Goal: Task Accomplishment & Management: Use online tool/utility

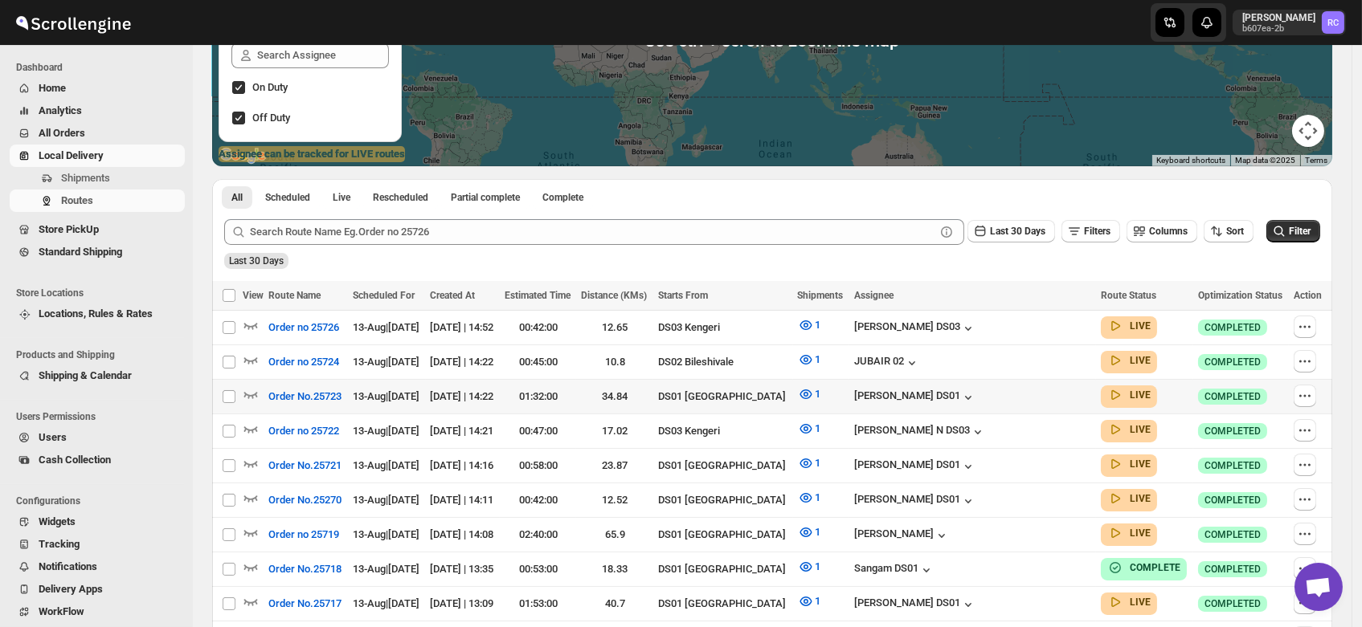
scroll to position [260, 0]
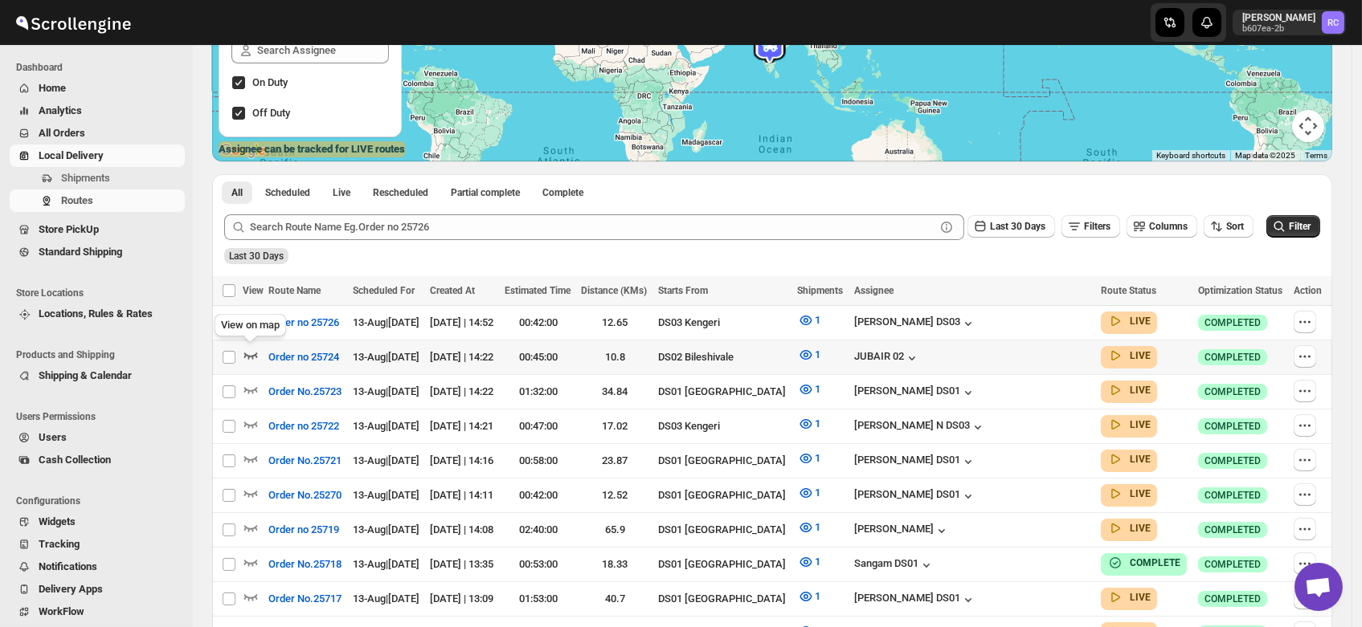
click at [250, 350] on icon "button" at bounding box center [251, 355] width 16 height 16
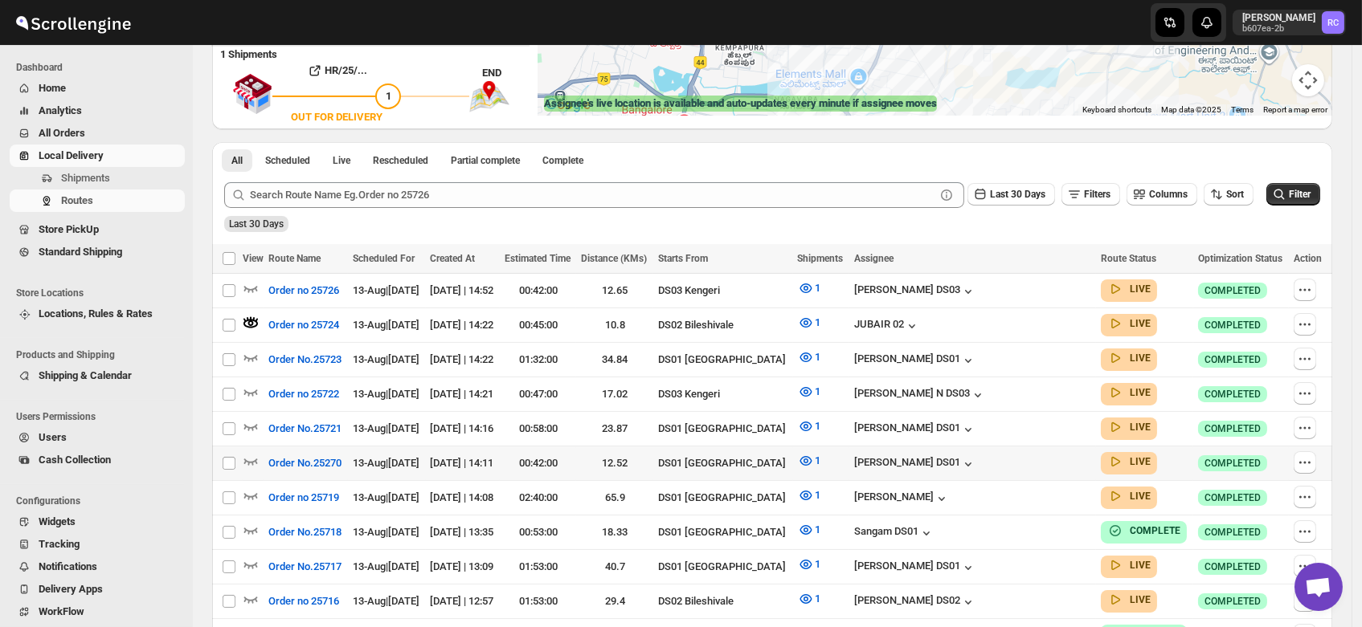
scroll to position [382, 0]
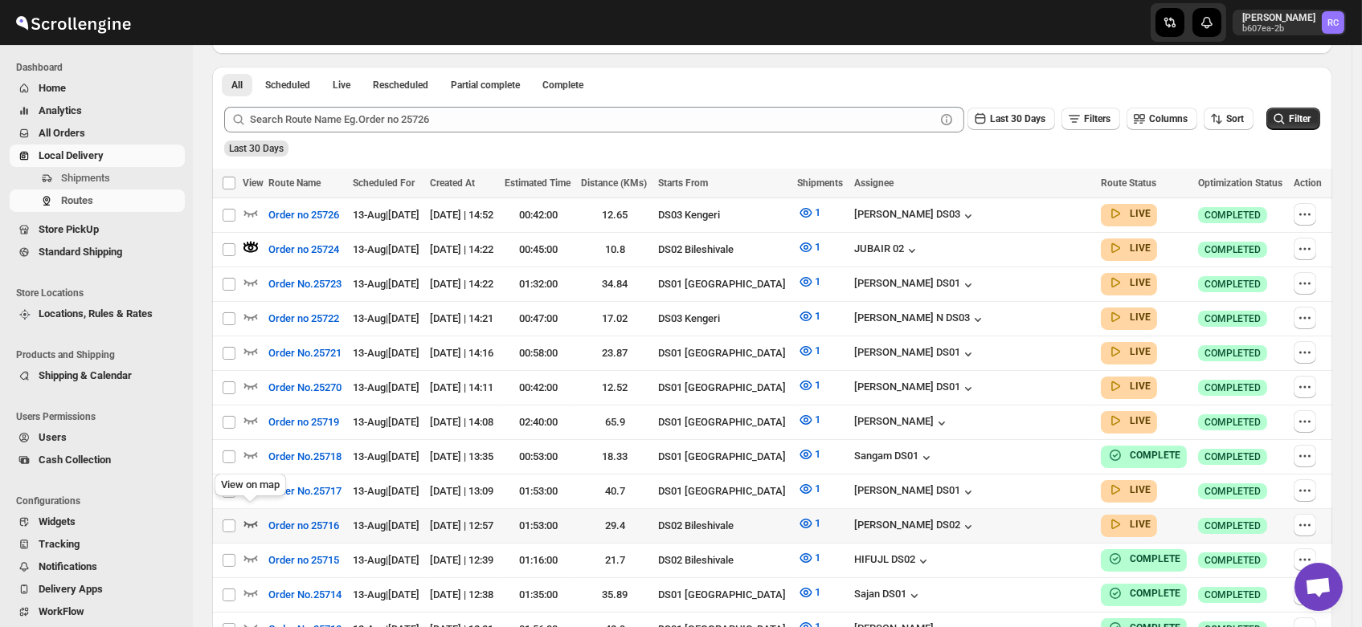
click at [249, 516] on icon "button" at bounding box center [251, 524] width 16 height 16
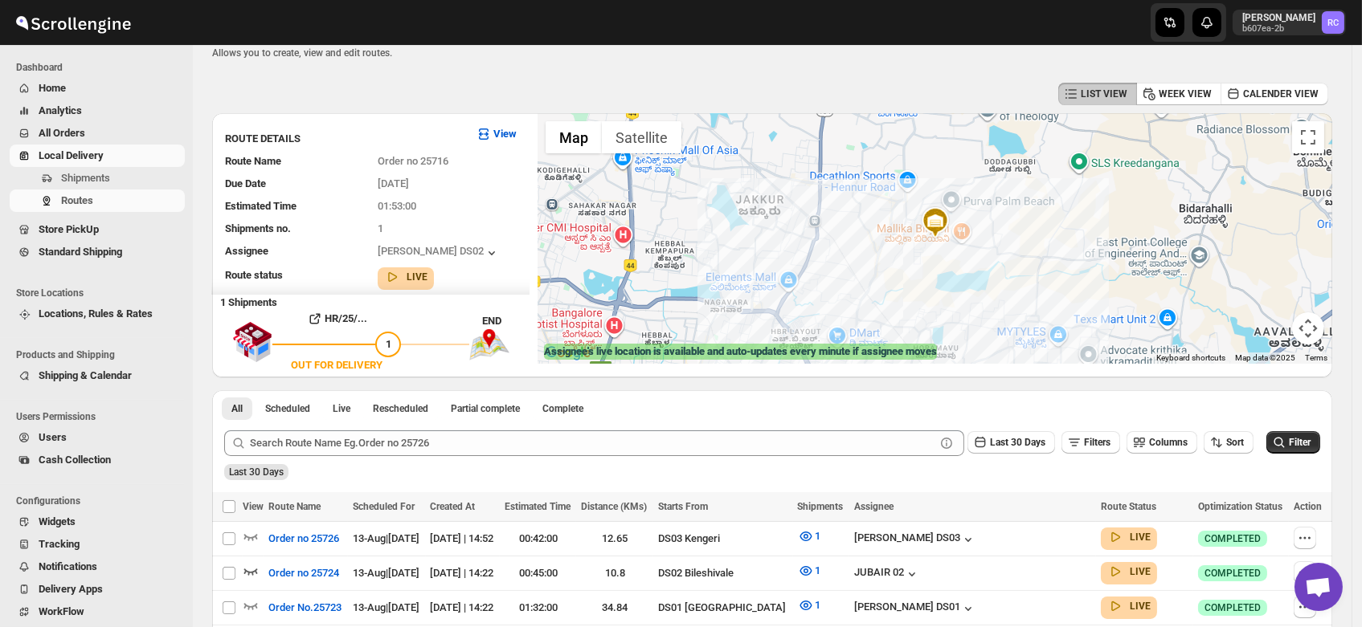
scroll to position [0, 0]
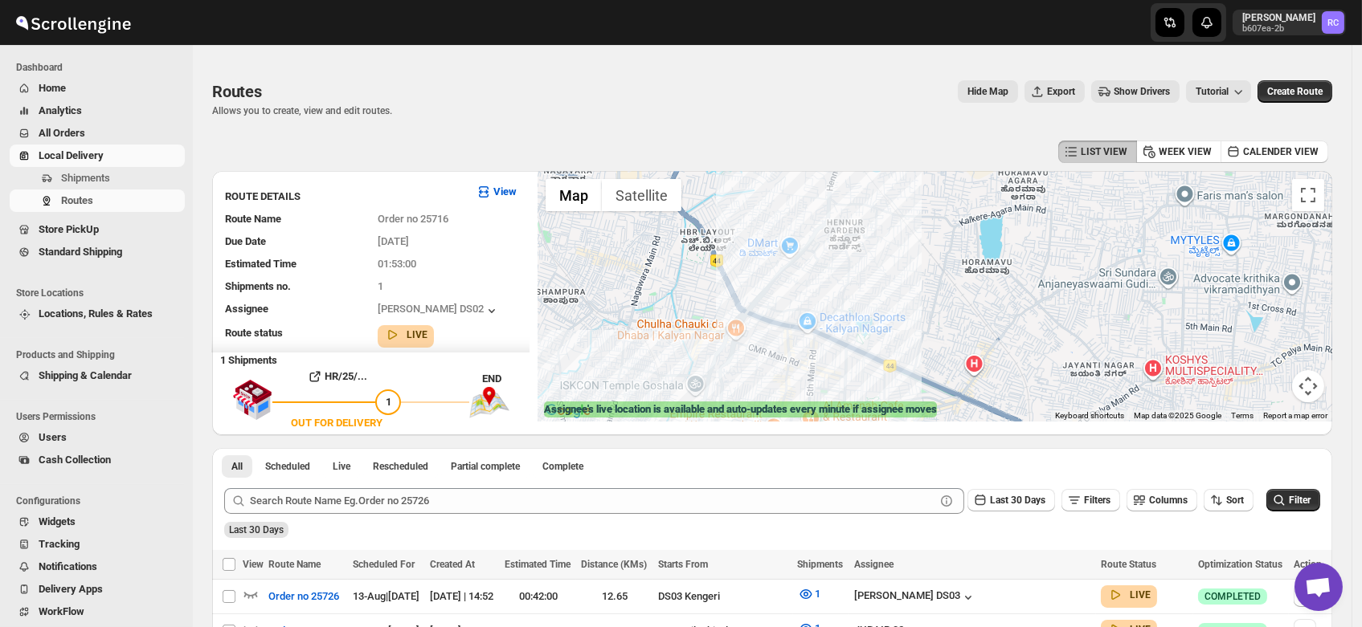
drag, startPoint x: 1103, startPoint y: 279, endPoint x: 1000, endPoint y: 393, distance: 153.6
click at [1000, 393] on div at bounding box center [935, 296] width 795 height 251
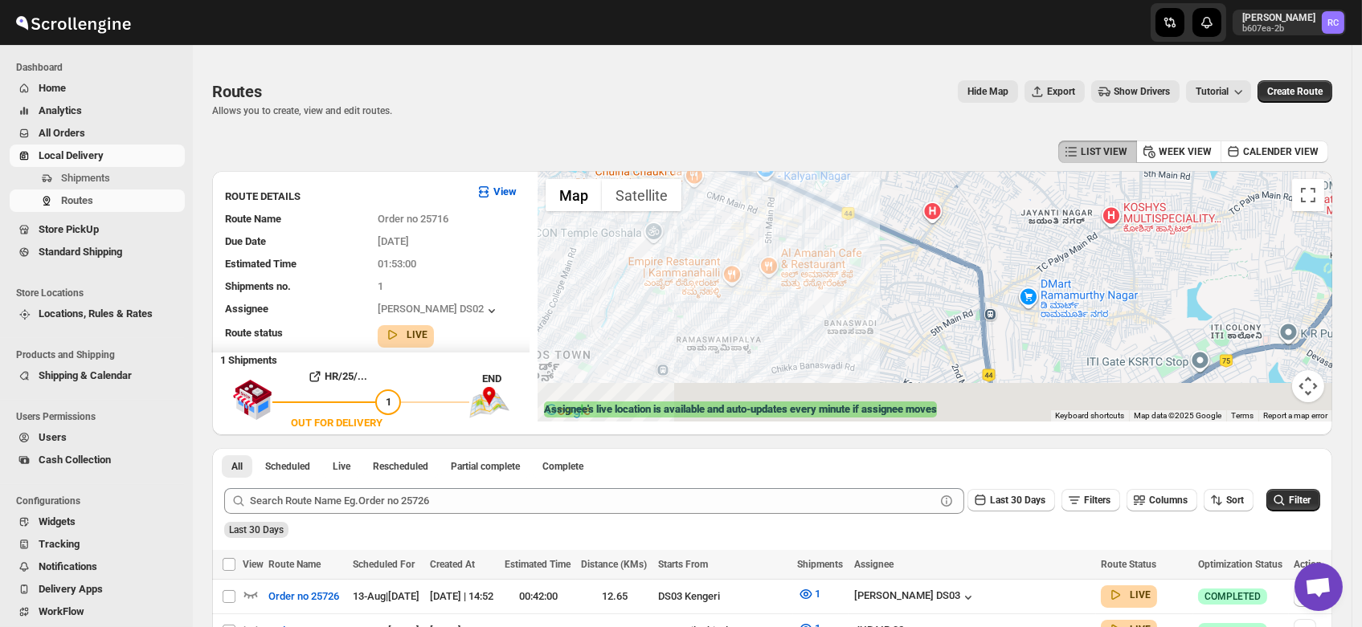
drag, startPoint x: 987, startPoint y: 288, endPoint x: 954, endPoint y: 125, distance: 166.4
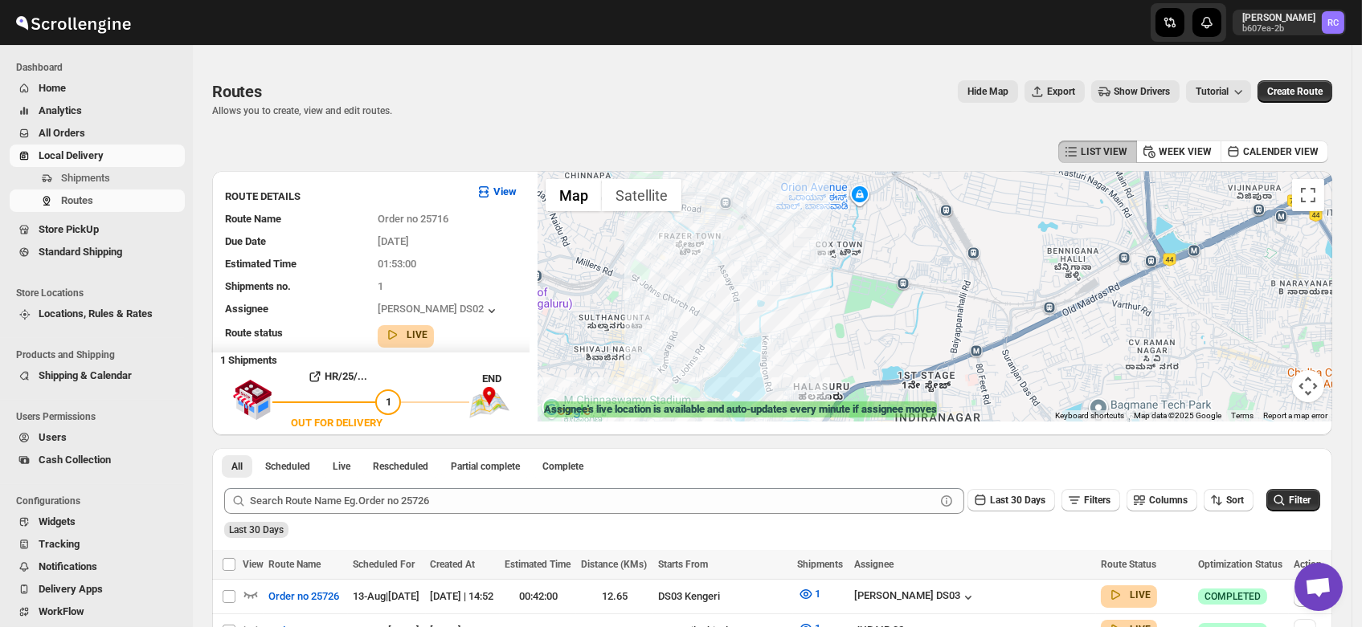
drag, startPoint x: 917, startPoint y: 310, endPoint x: 1010, endPoint y: 65, distance: 262.2
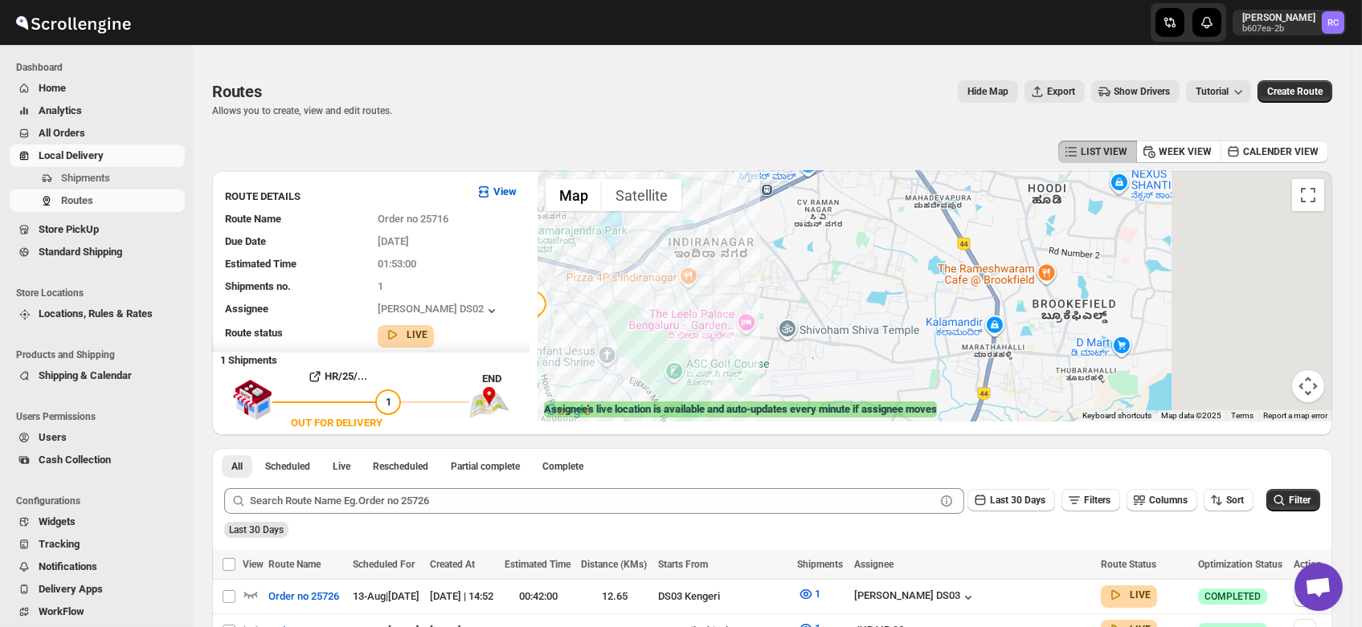
drag, startPoint x: 1122, startPoint y: 321, endPoint x: 787, endPoint y: 253, distance: 341.8
click at [787, 253] on div at bounding box center [935, 296] width 795 height 251
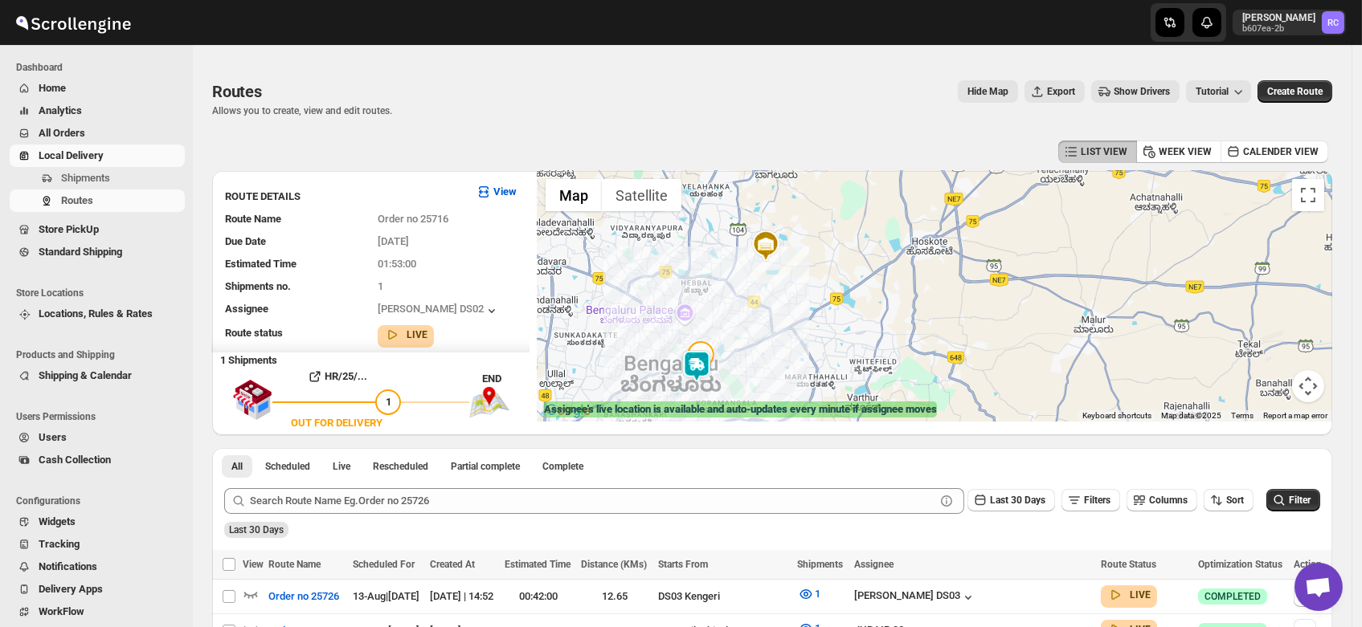
drag, startPoint x: 738, startPoint y: 273, endPoint x: 764, endPoint y: 355, distance: 86.1
click at [764, 355] on div at bounding box center [935, 296] width 795 height 251
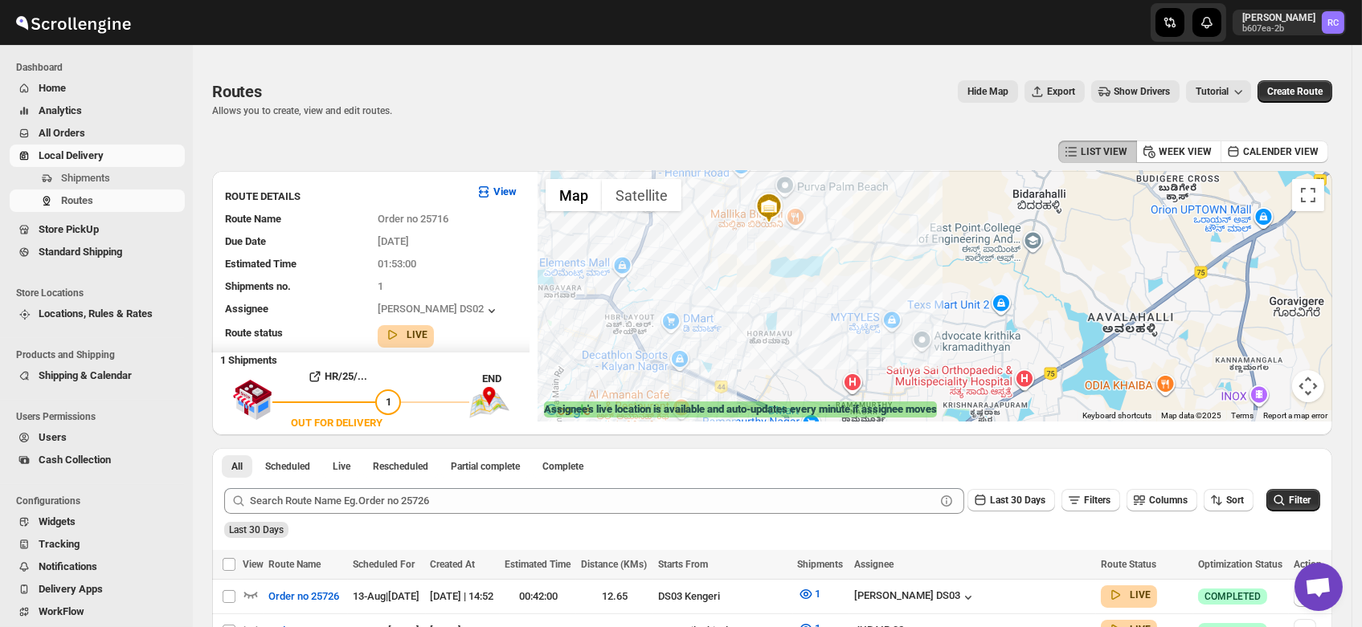
drag, startPoint x: 885, startPoint y: 350, endPoint x: 774, endPoint y: 390, distance: 118.4
click at [774, 390] on div at bounding box center [935, 296] width 795 height 251
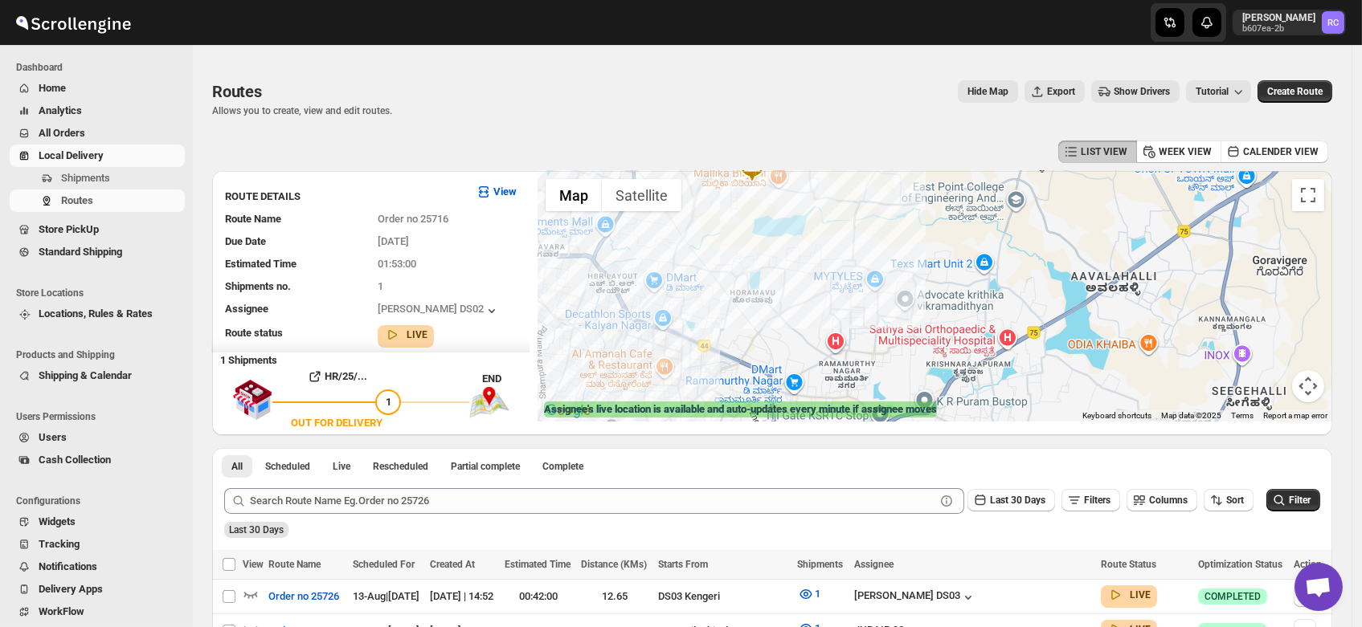
drag, startPoint x: 752, startPoint y: 391, endPoint x: 758, endPoint y: 339, distance: 52.6
click at [758, 339] on div at bounding box center [935, 296] width 795 height 251
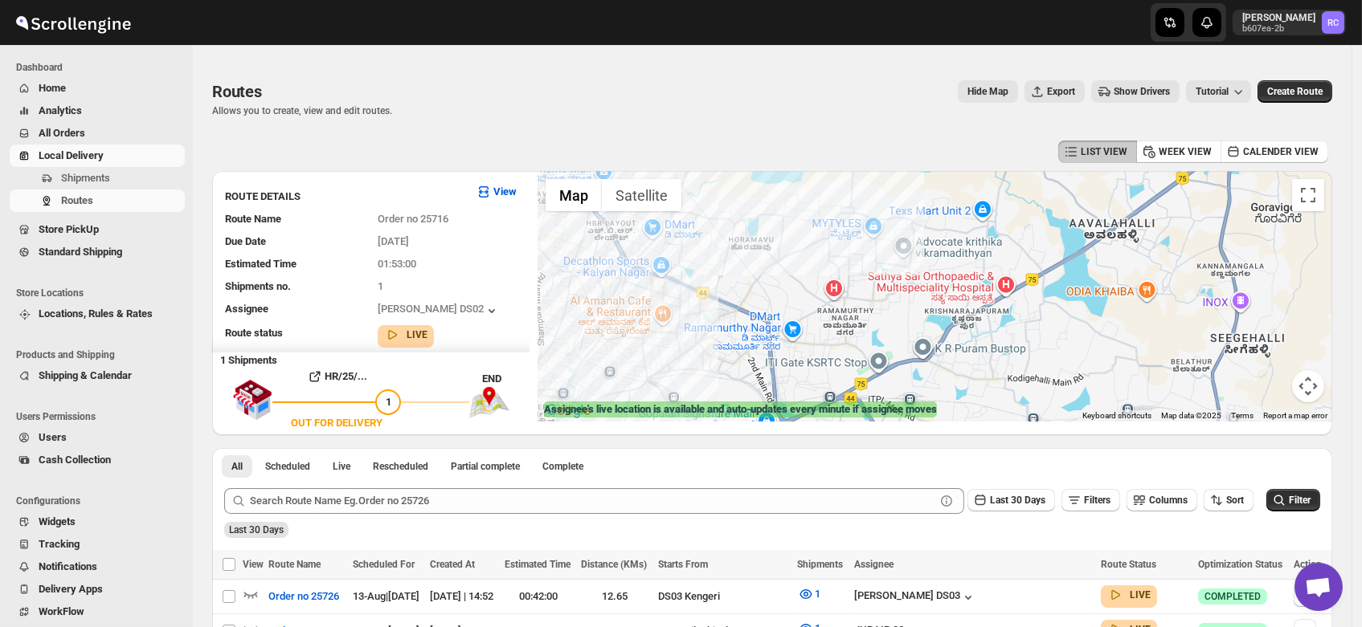
drag, startPoint x: 744, startPoint y: 368, endPoint x: 737, endPoint y: 276, distance: 91.9
click at [737, 276] on div at bounding box center [935, 296] width 795 height 251
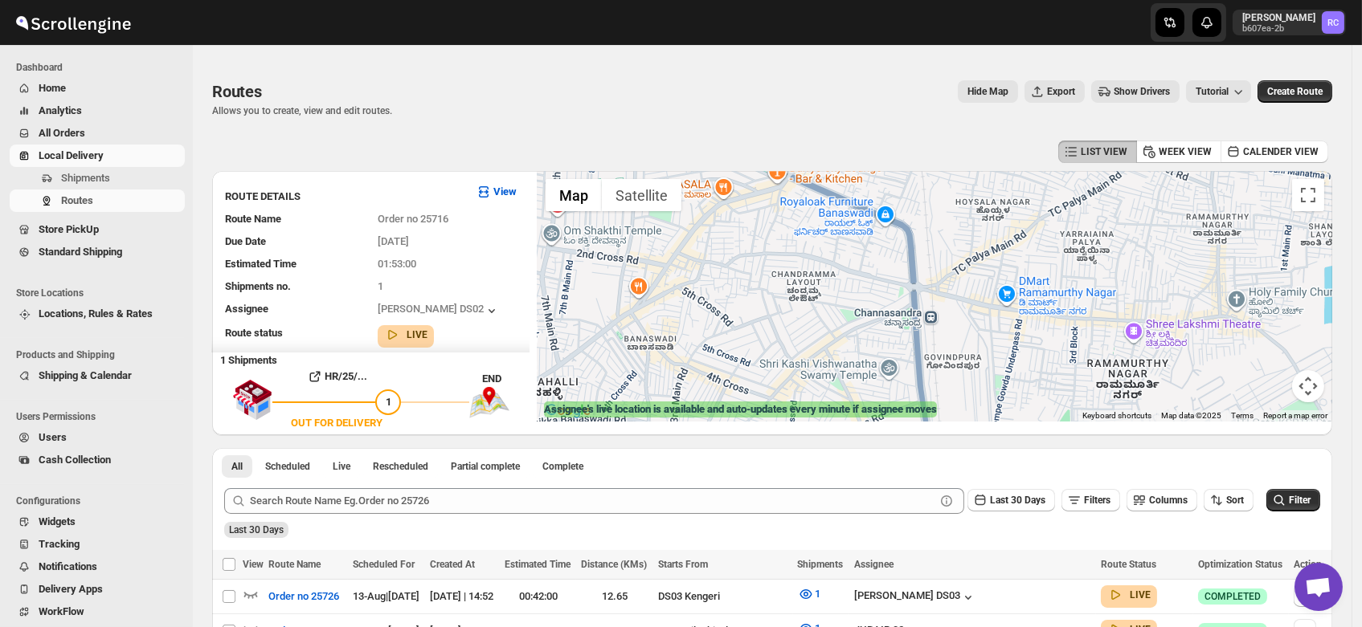
drag, startPoint x: 611, startPoint y: 336, endPoint x: 774, endPoint y: 226, distance: 196.8
click at [774, 226] on div at bounding box center [935, 296] width 795 height 251
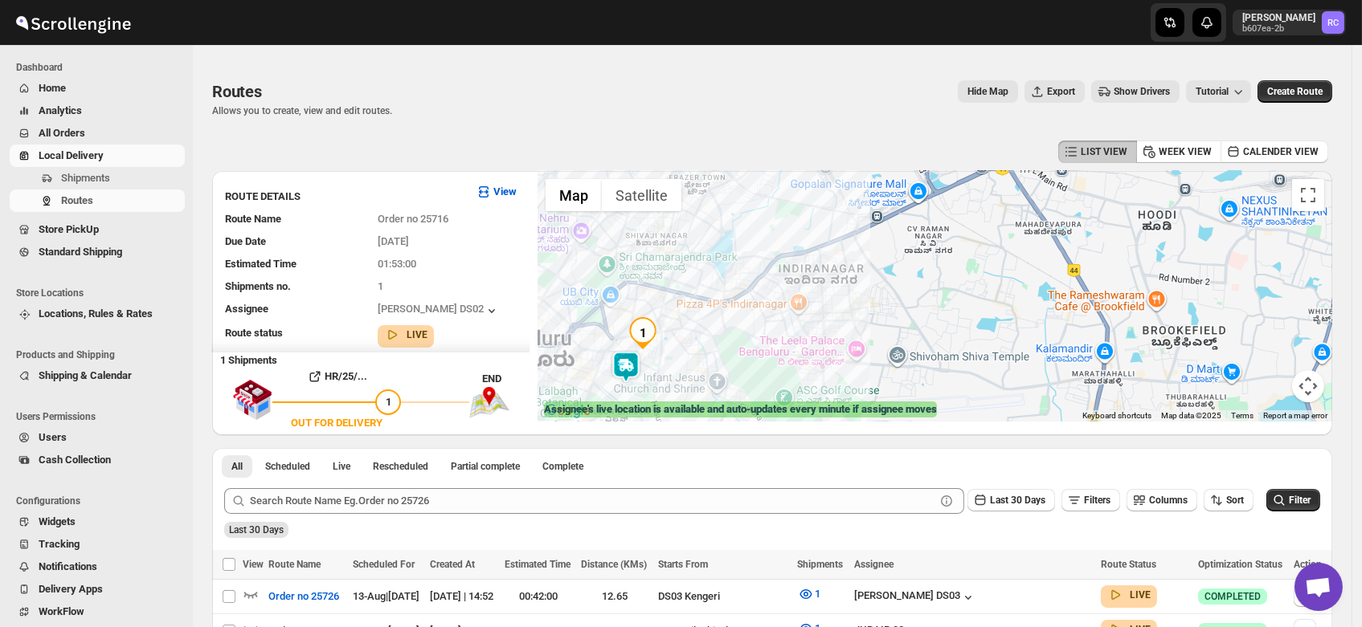
click at [629, 362] on img at bounding box center [626, 367] width 32 height 32
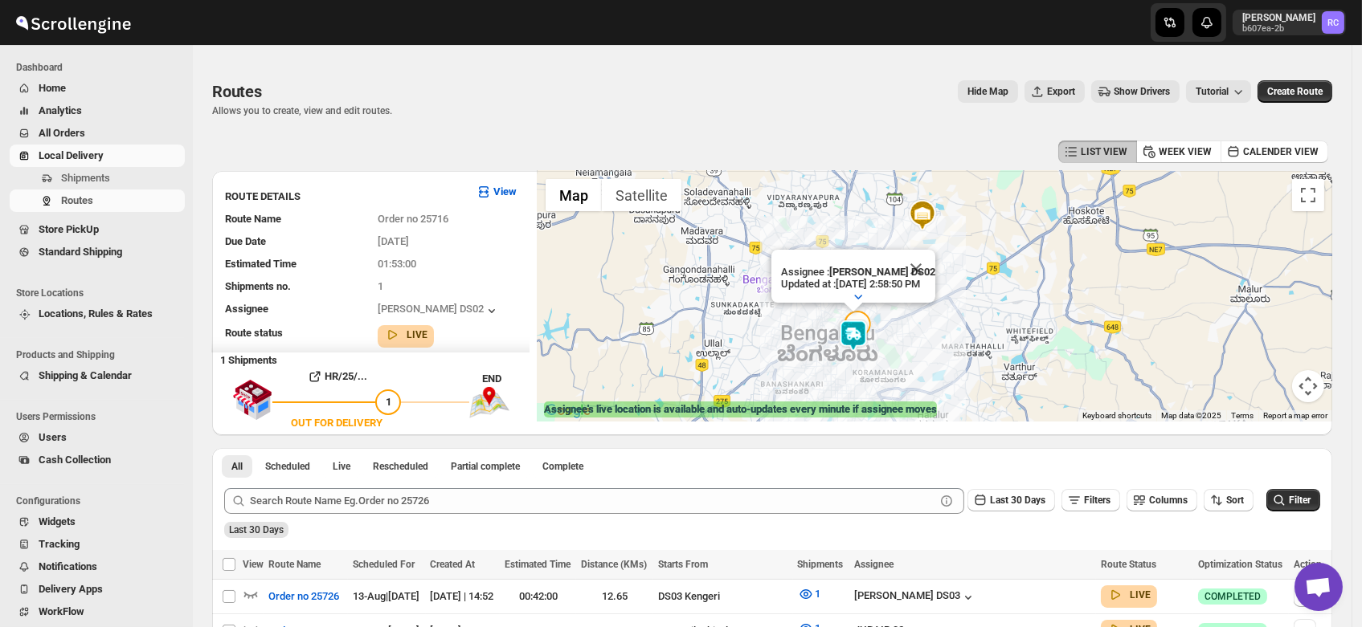
drag, startPoint x: 883, startPoint y: 344, endPoint x: 890, endPoint y: 370, distance: 26.7
click at [890, 370] on div "Assignee : BOLEN DS02 Updated at : 8/13/2025, 2:58:50 PM Duty mode Enabled Batt…" at bounding box center [935, 296] width 795 height 251
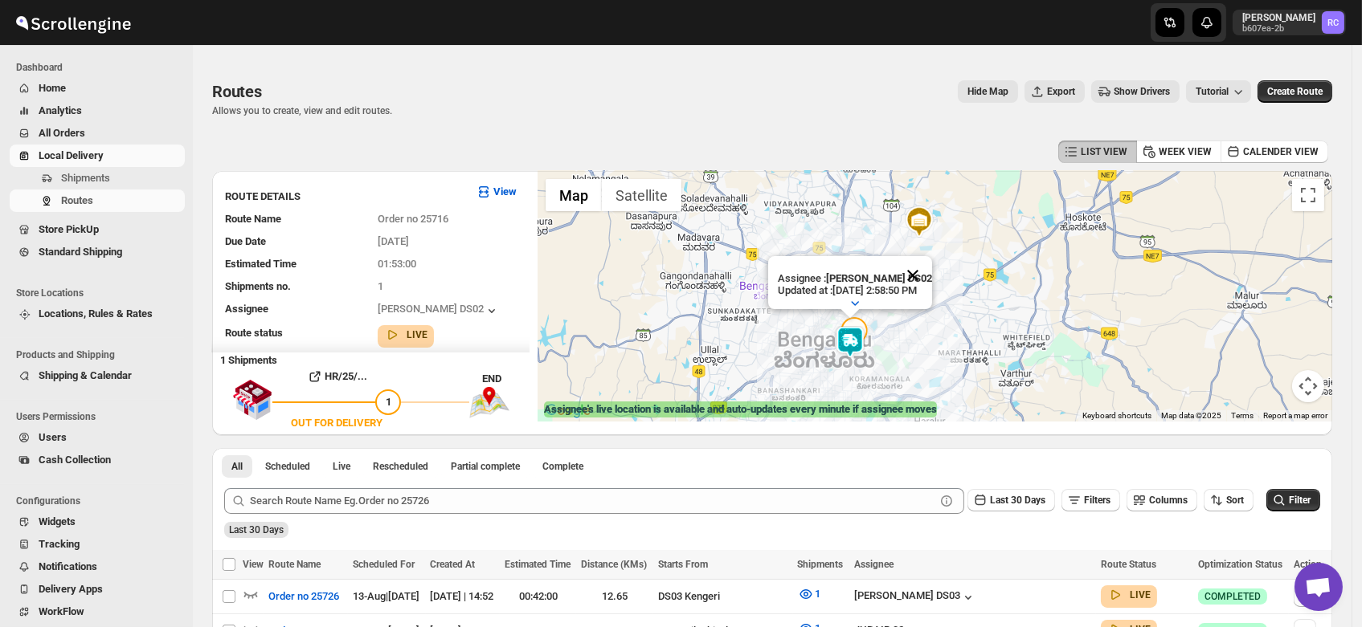
click at [932, 256] on button "Close" at bounding box center [912, 275] width 39 height 39
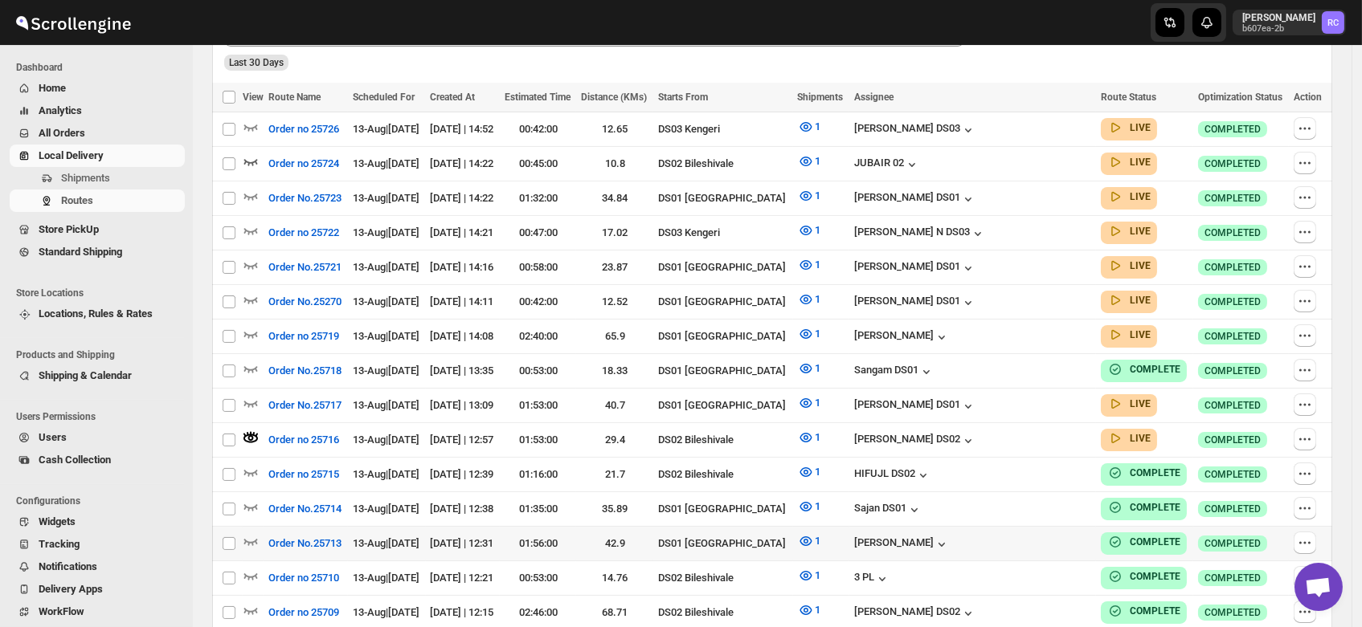
scroll to position [468, 0]
click at [250, 464] on icon "button" at bounding box center [251, 472] width 16 height 16
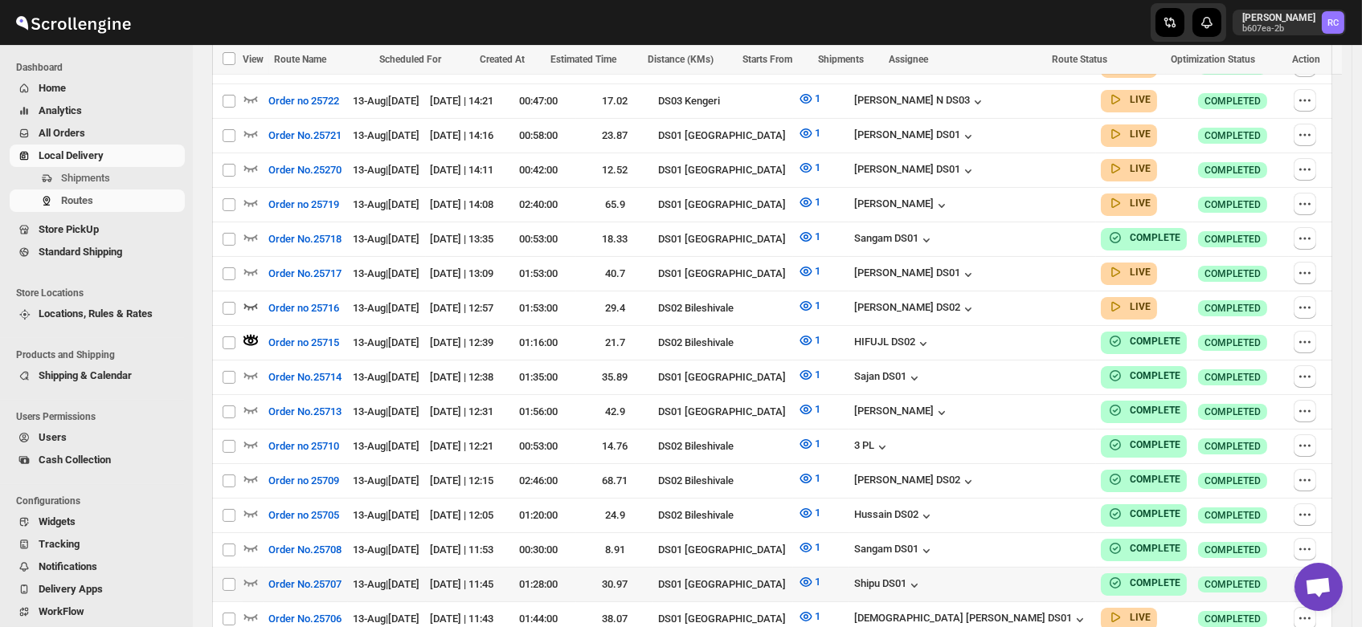
scroll to position [602, 0]
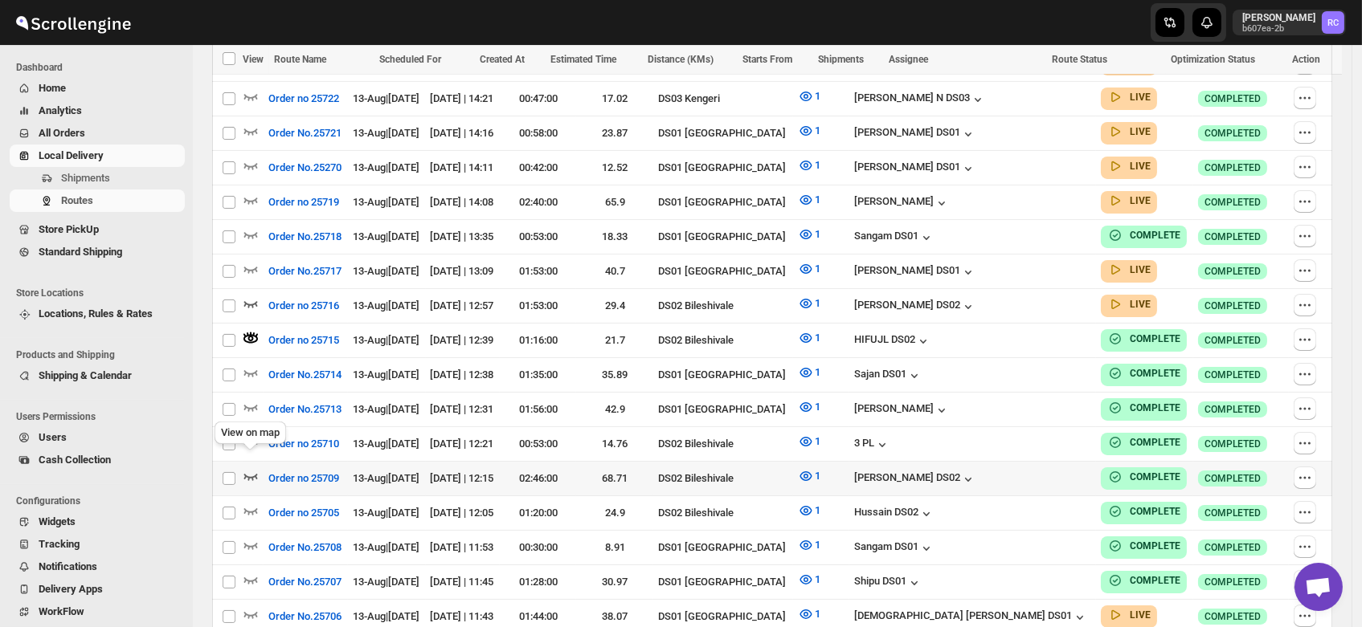
click at [249, 468] on icon "button" at bounding box center [251, 476] width 16 height 16
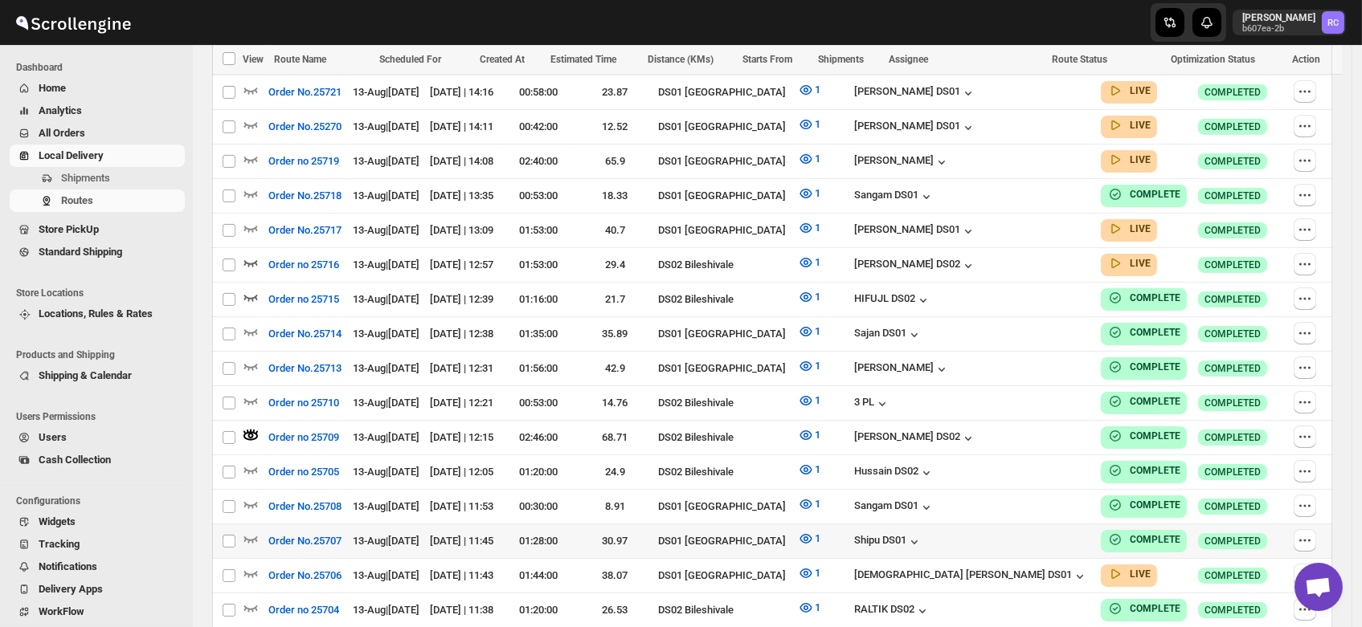
scroll to position [646, 0]
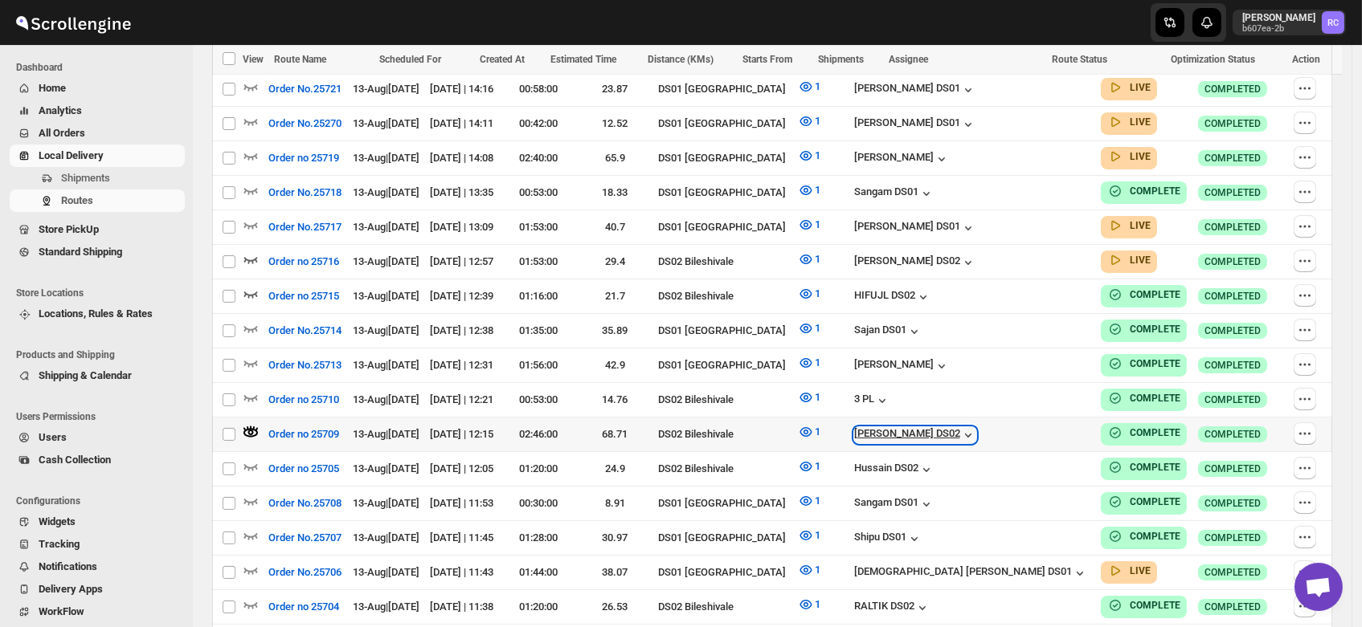
click at [954, 427] on div "[PERSON_NAME] DS02" at bounding box center [915, 435] width 122 height 16
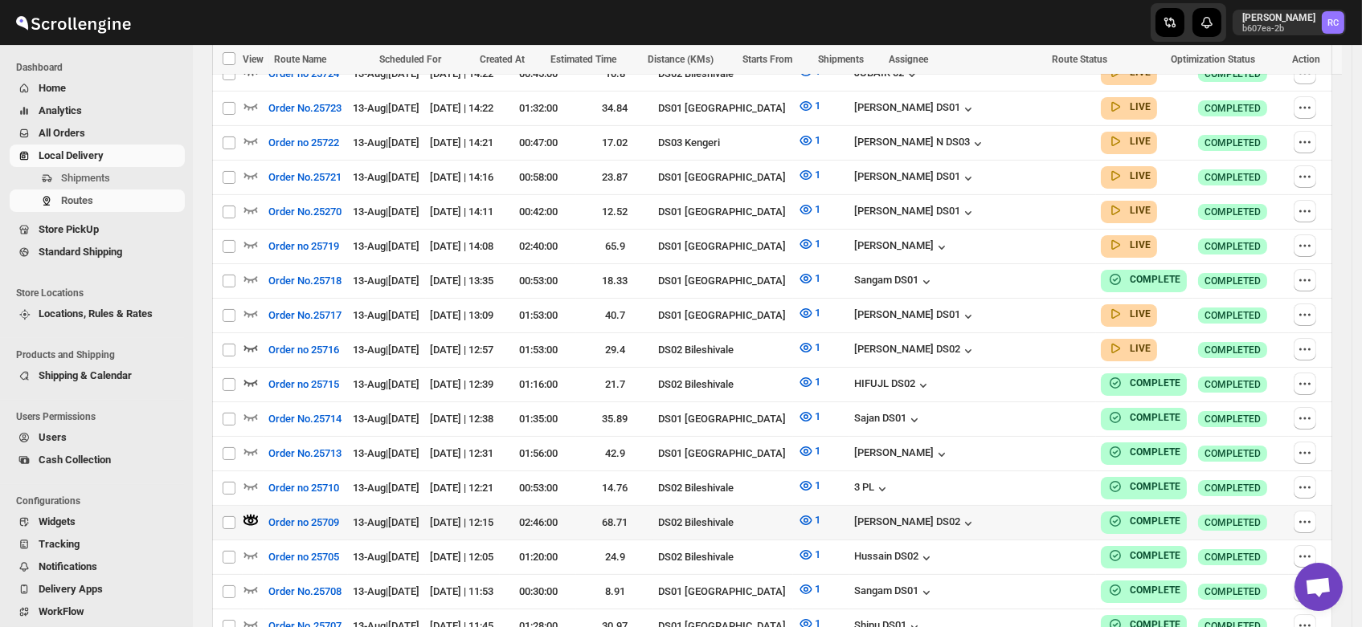
scroll to position [553, 0]
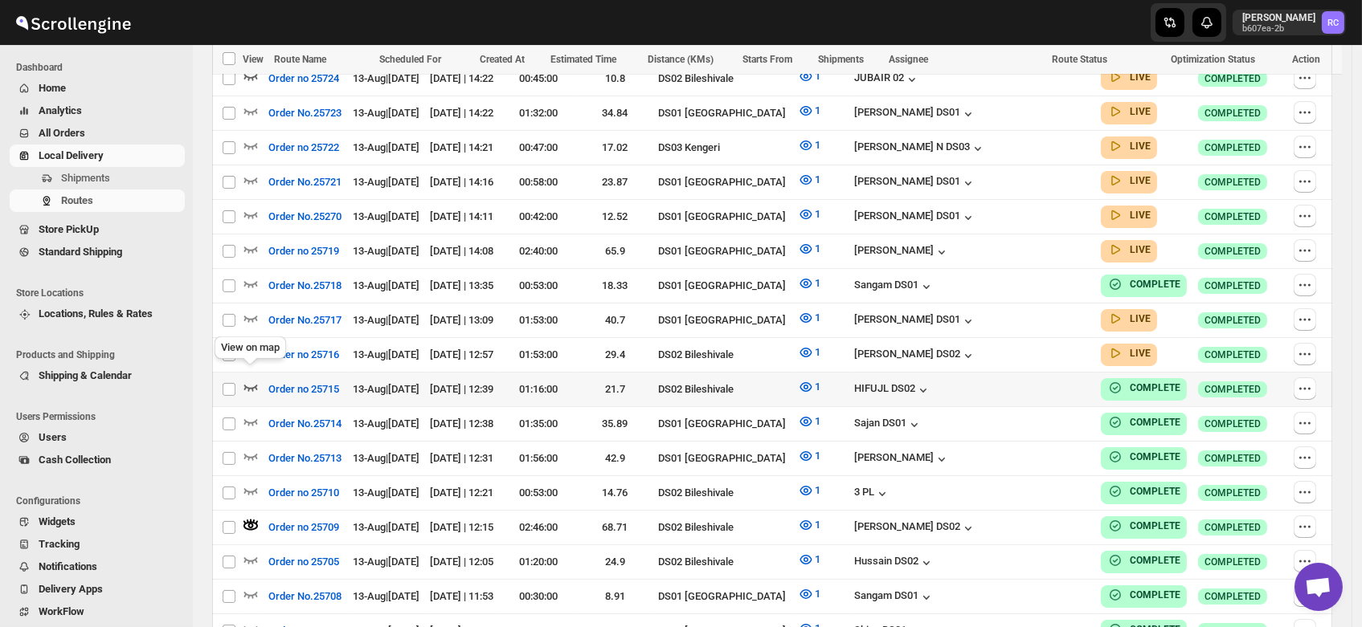
click at [247, 379] on icon "button" at bounding box center [251, 387] width 16 height 16
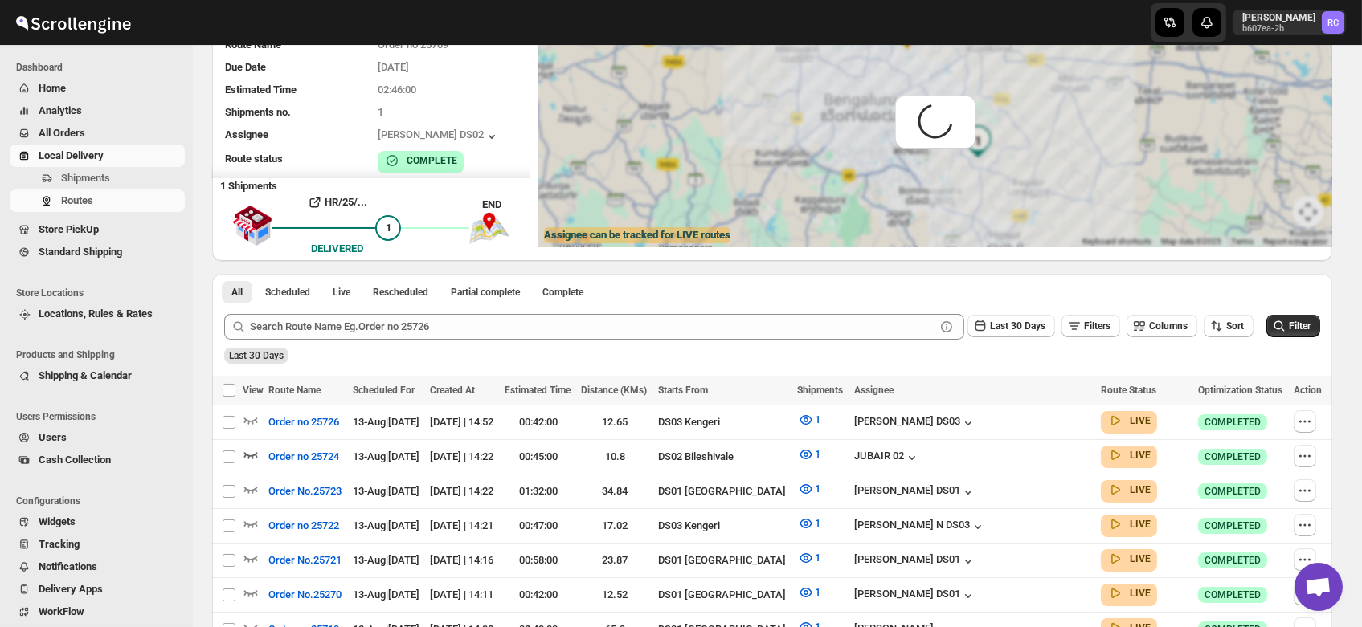
scroll to position [0, 0]
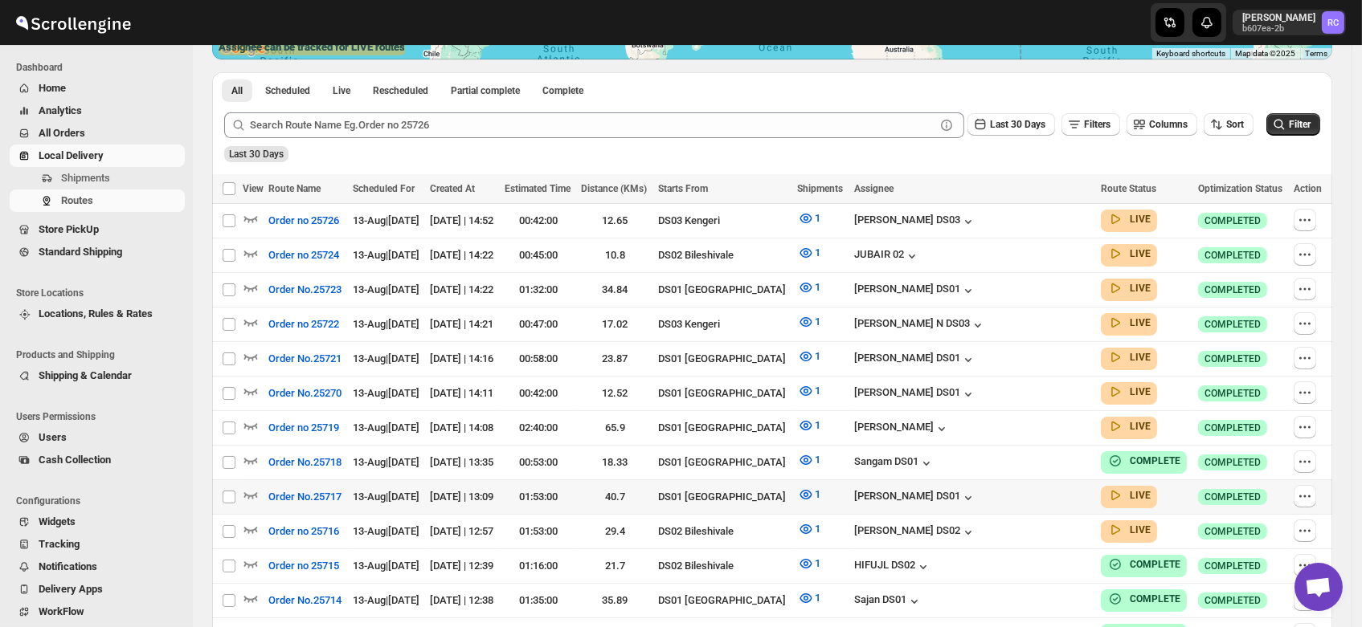
scroll to position [375, 0]
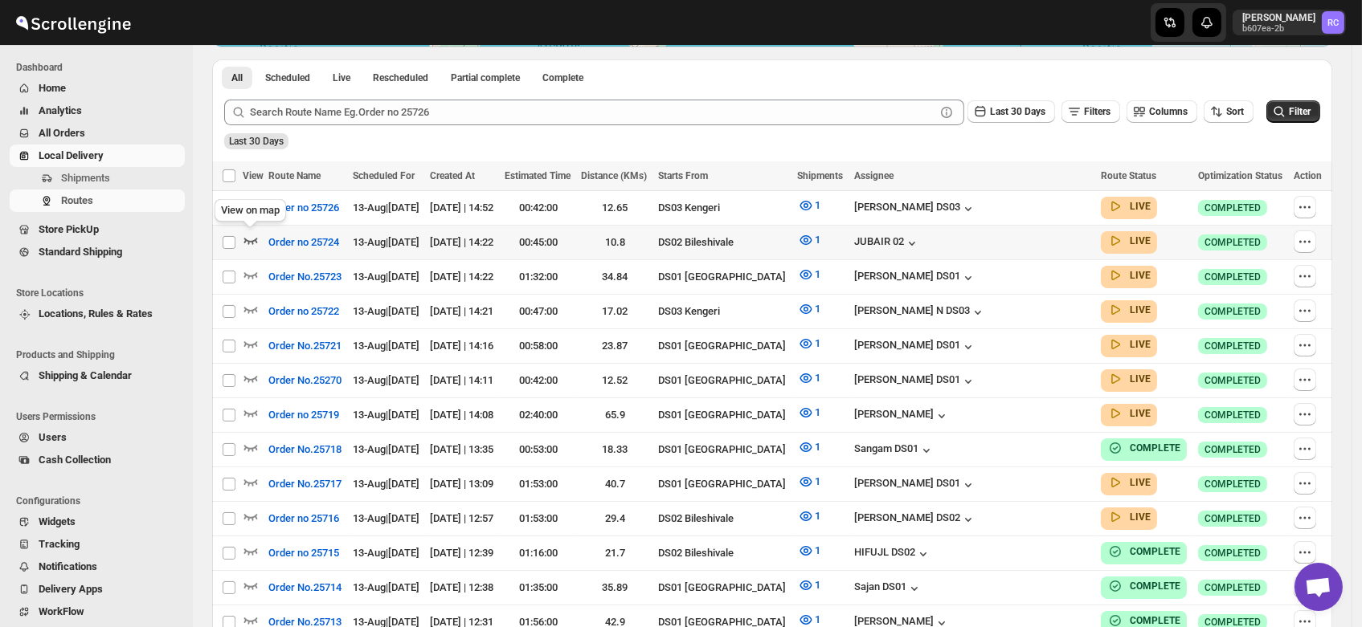
click at [250, 235] on icon "button" at bounding box center [251, 240] width 16 height 16
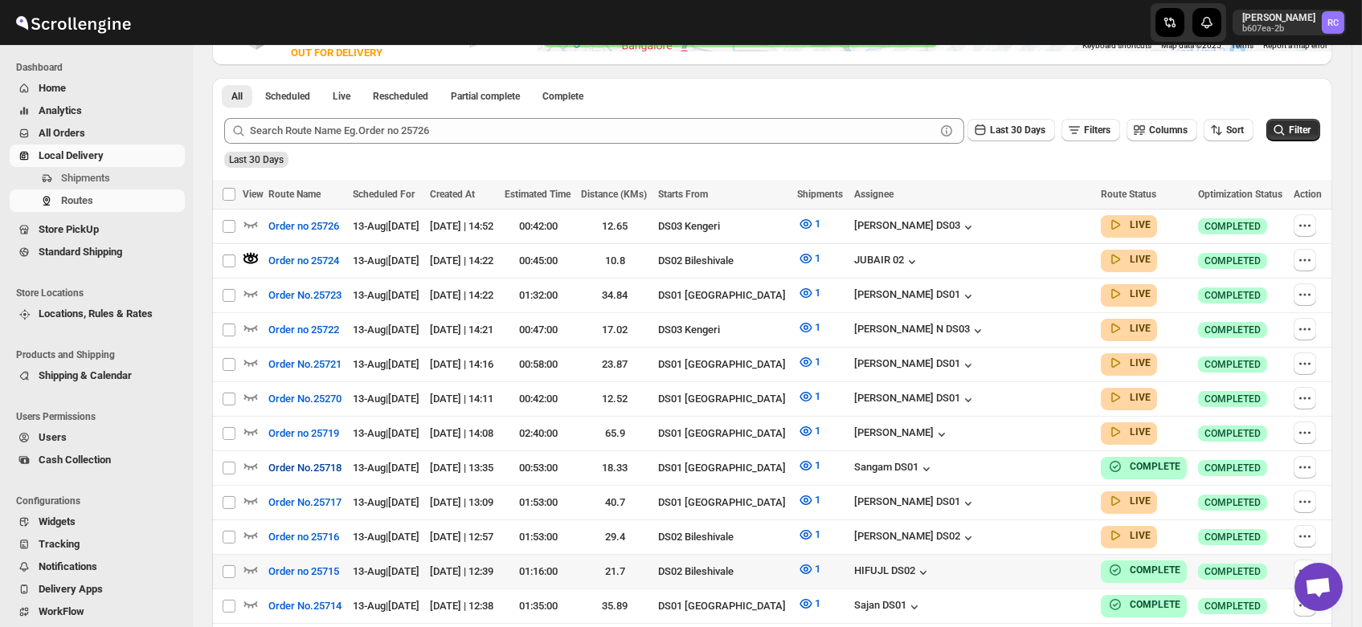
scroll to position [377, 0]
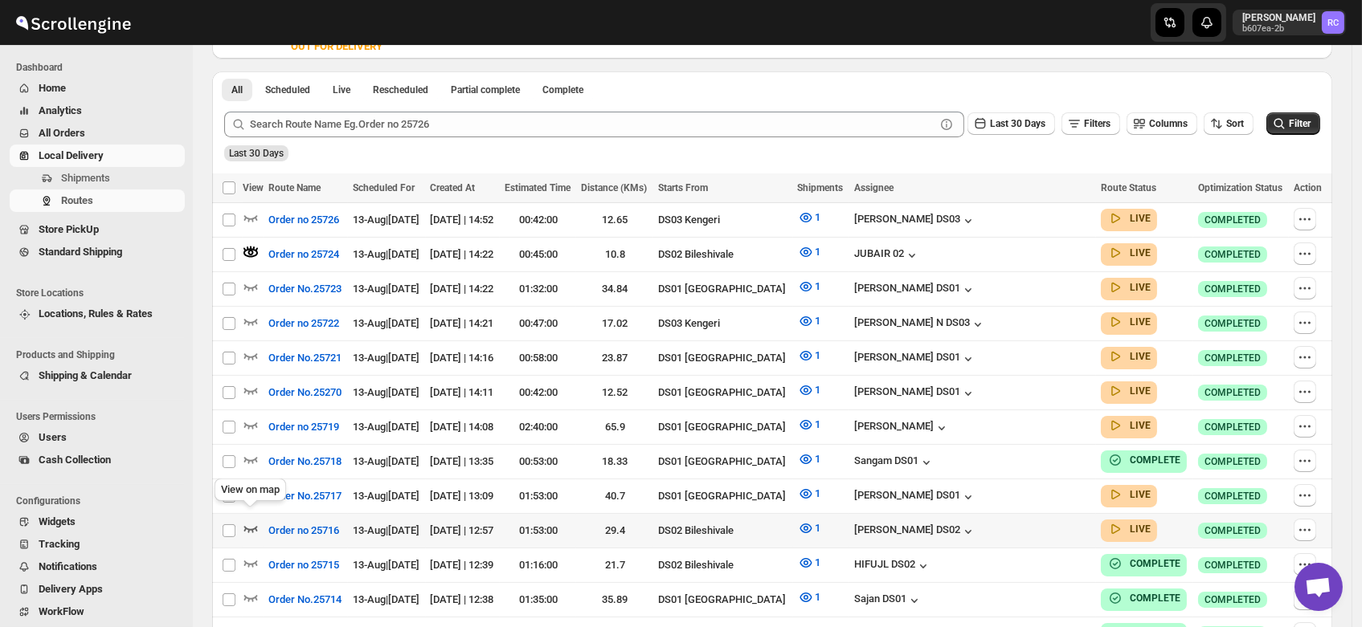
click at [254, 521] on icon "button" at bounding box center [251, 529] width 16 height 16
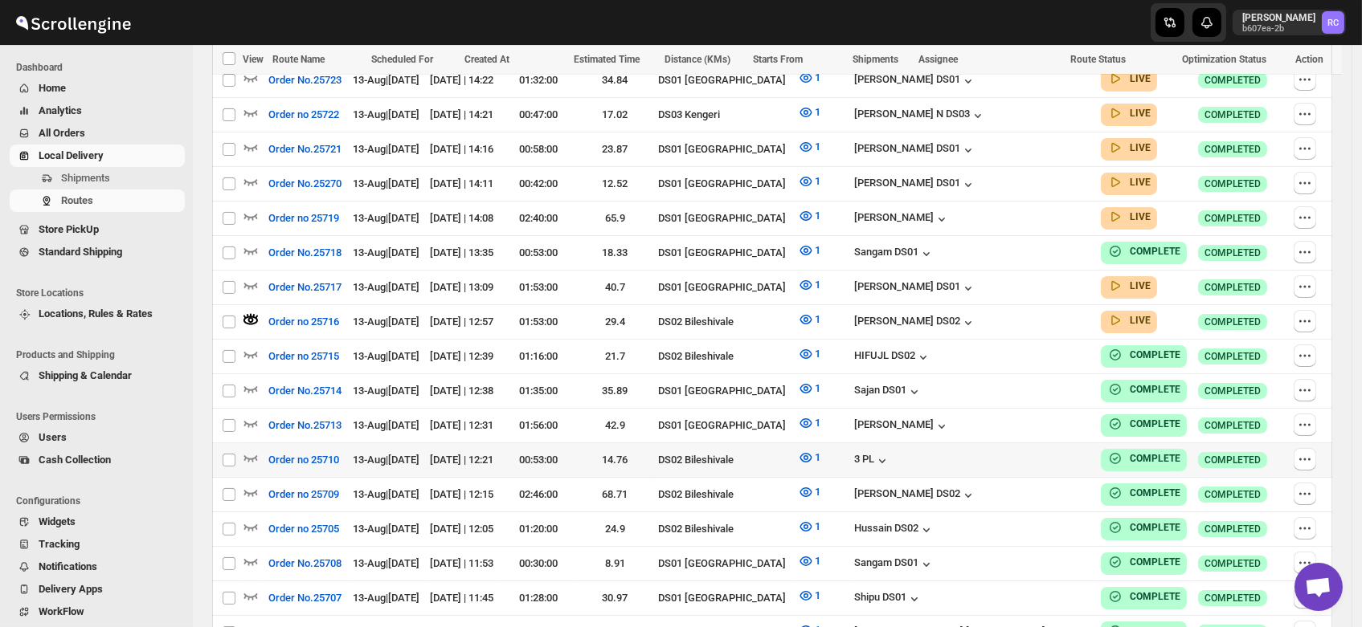
scroll to position [583, 0]
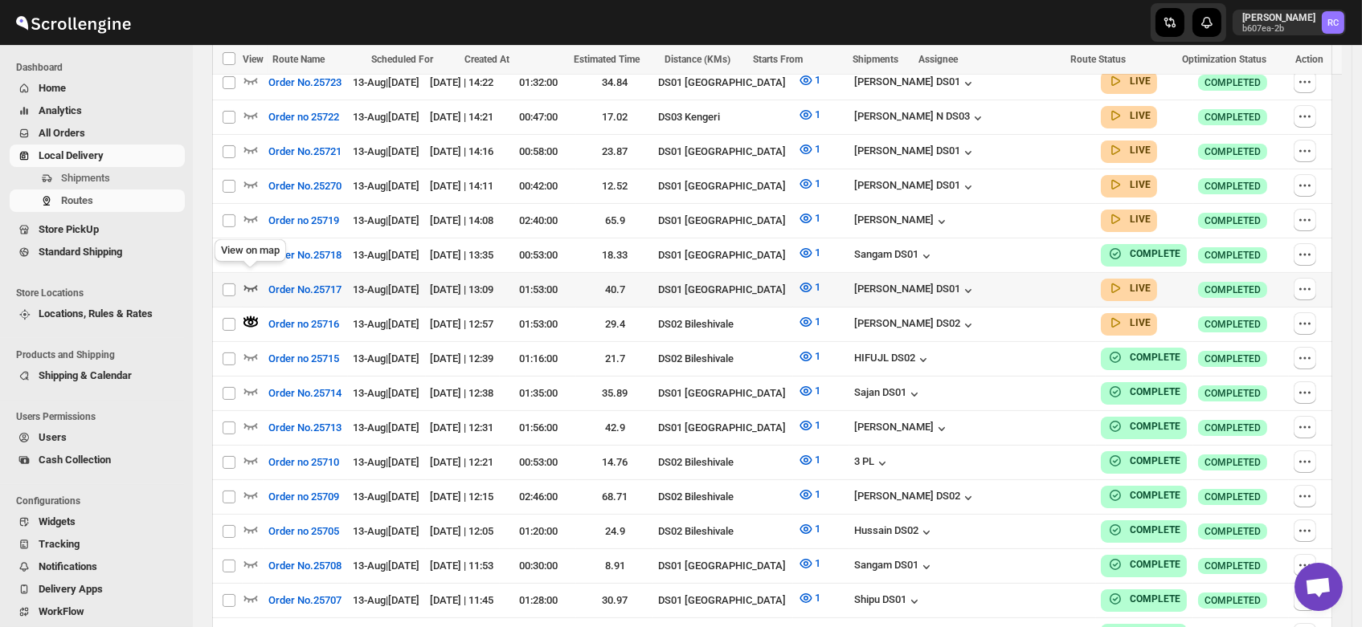
click at [244, 280] on icon "button" at bounding box center [251, 288] width 16 height 16
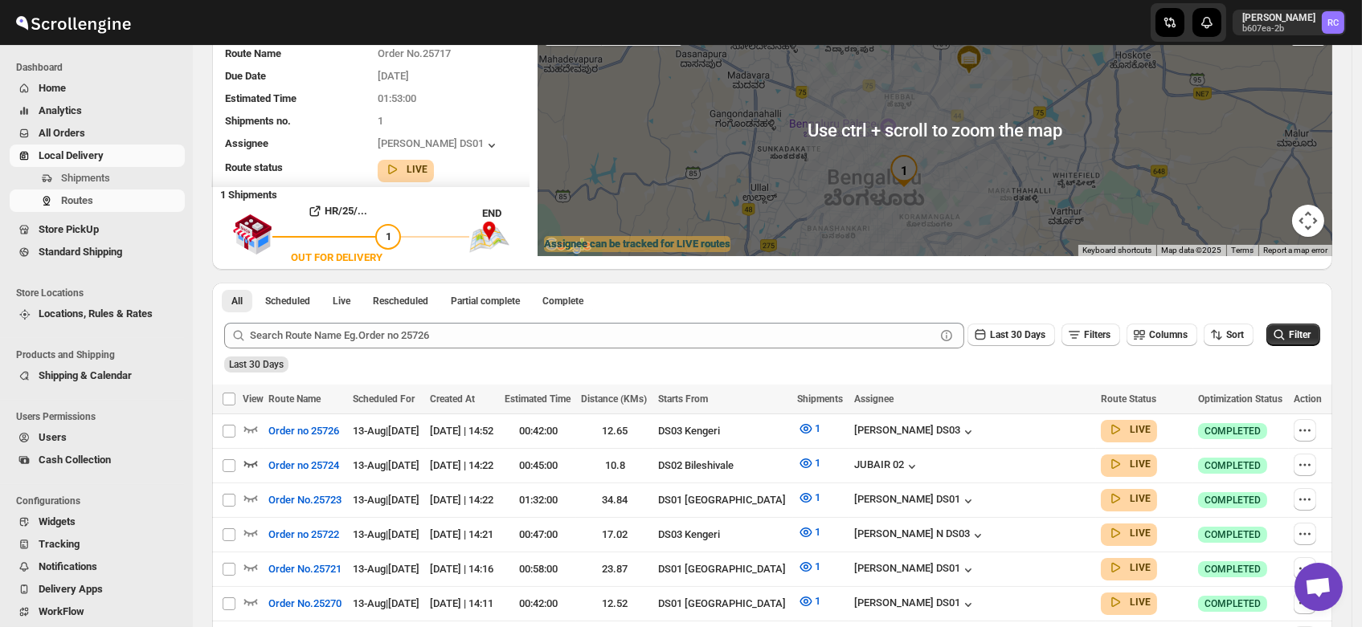
scroll to position [0, 0]
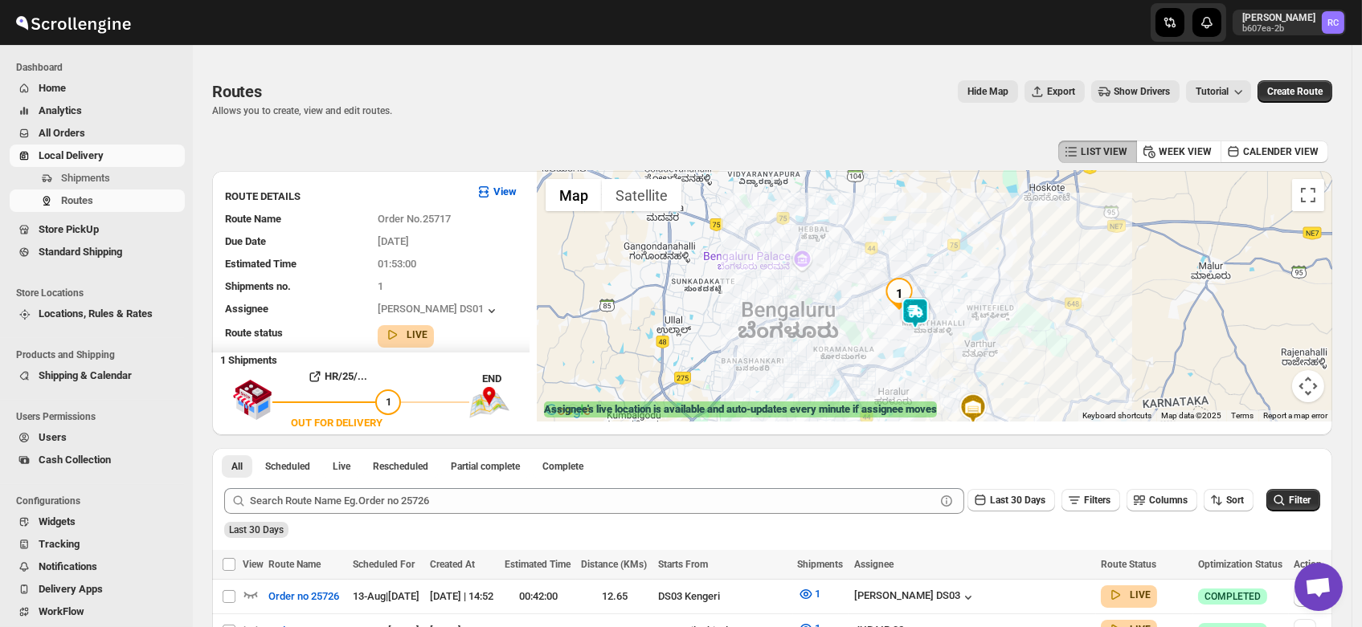
drag, startPoint x: 881, startPoint y: 256, endPoint x: 878, endPoint y: 339, distance: 82.8
click at [878, 339] on div at bounding box center [935, 296] width 795 height 251
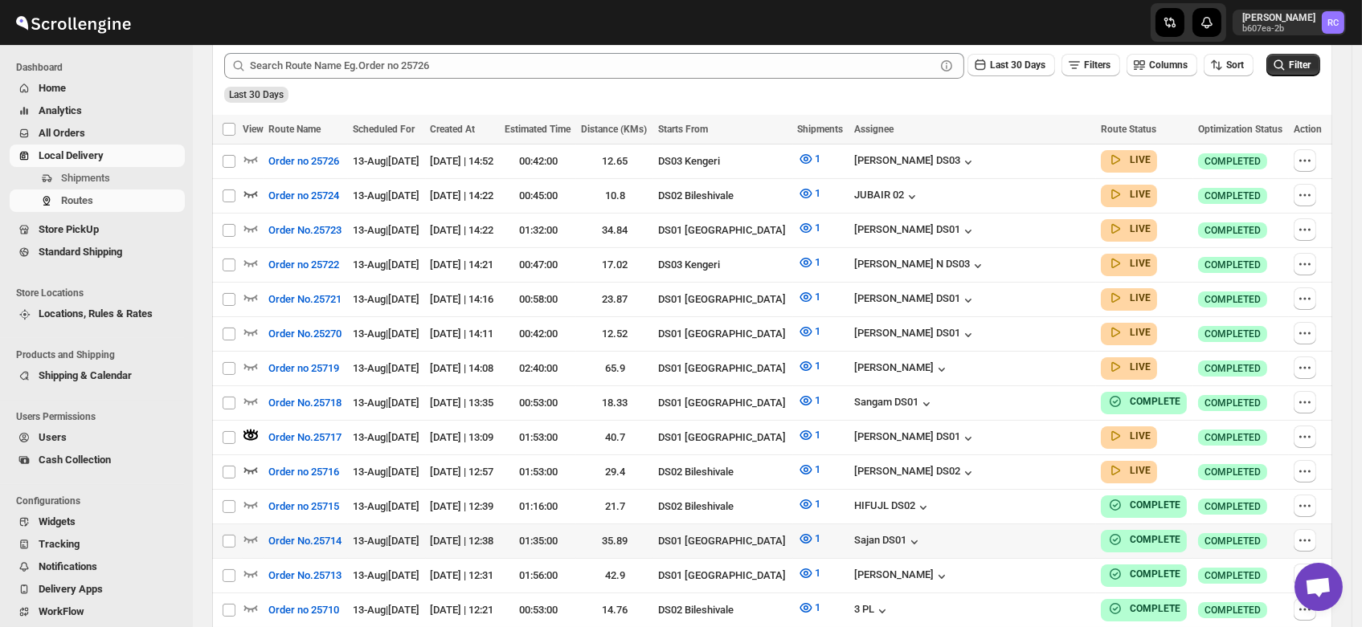
scroll to position [431, 0]
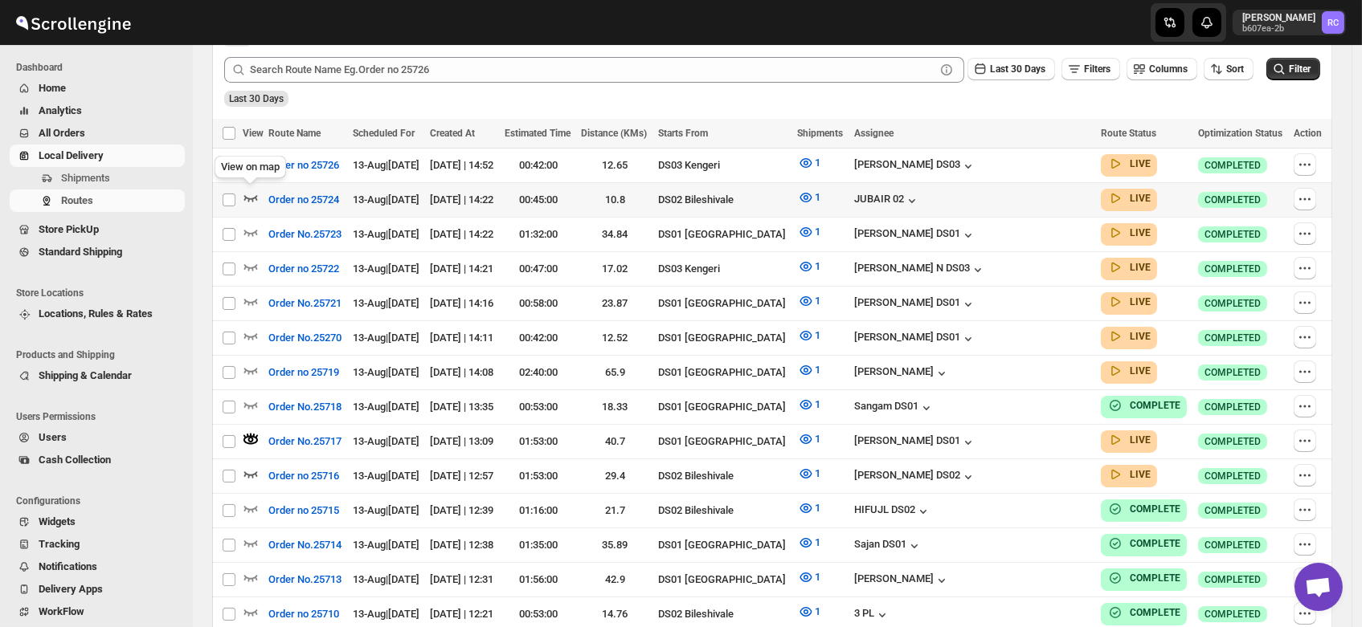
click at [251, 190] on icon "button" at bounding box center [251, 198] width 16 height 16
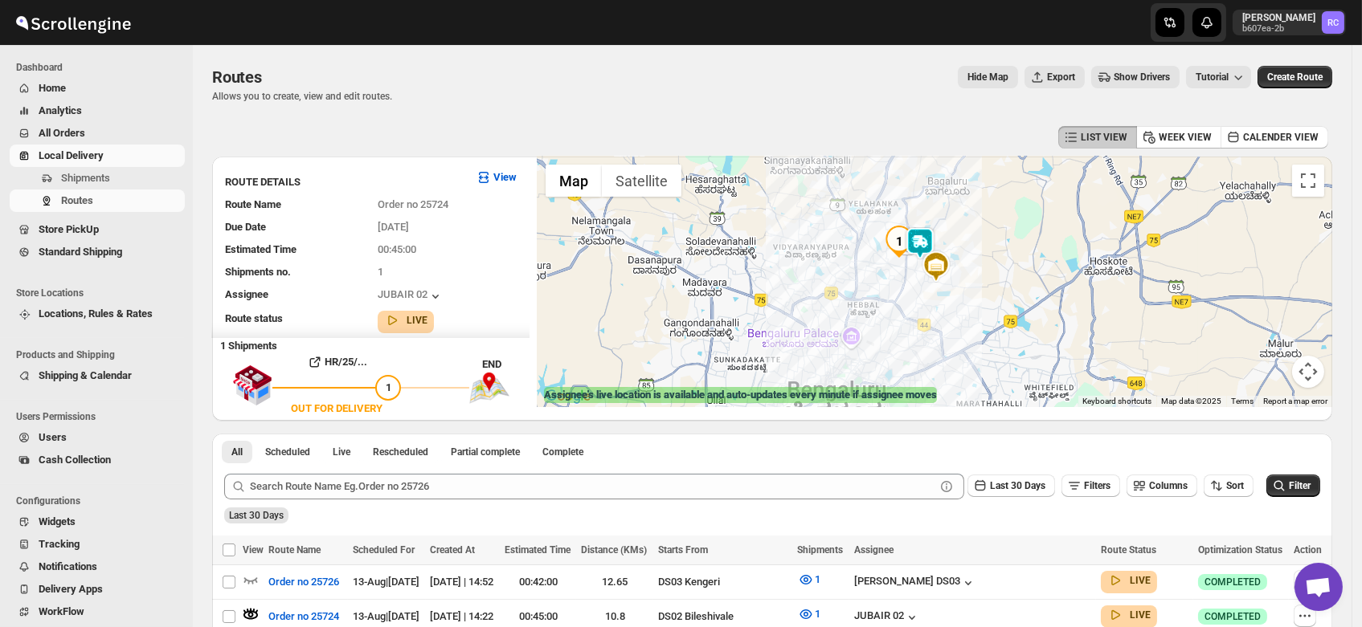
scroll to position [0, 0]
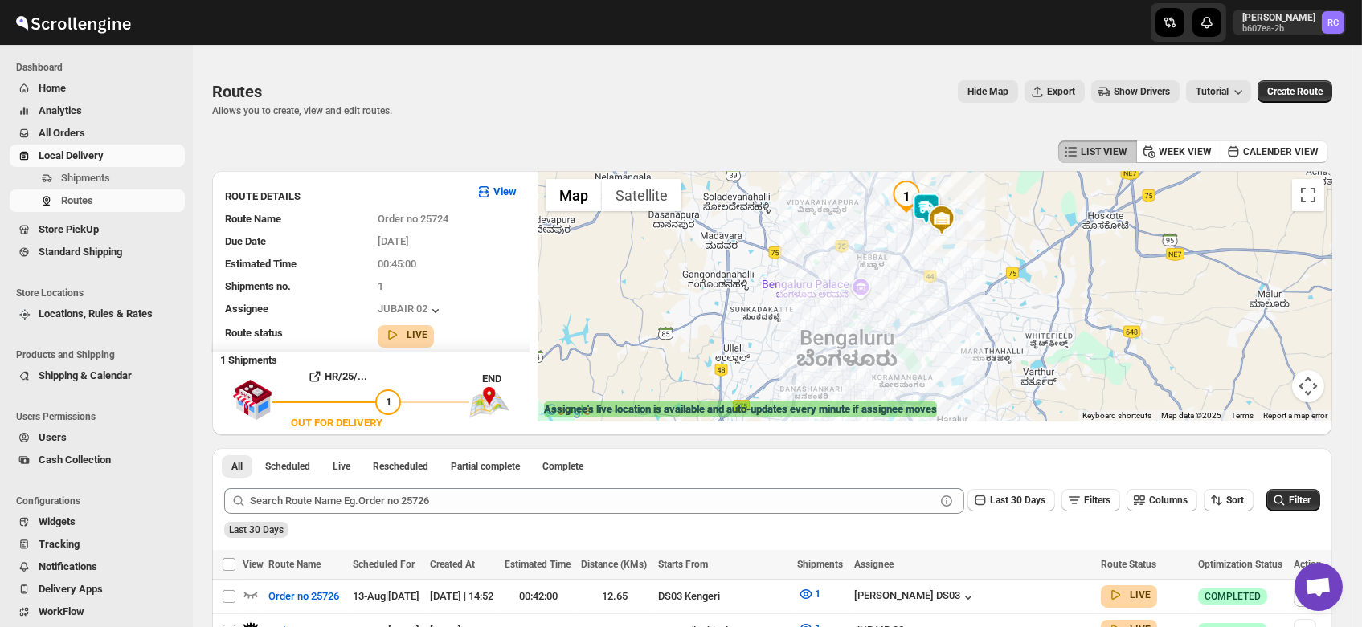
drag, startPoint x: 929, startPoint y: 358, endPoint x: 923, endPoint y: 251, distance: 107.0
click at [923, 251] on div at bounding box center [935, 296] width 795 height 251
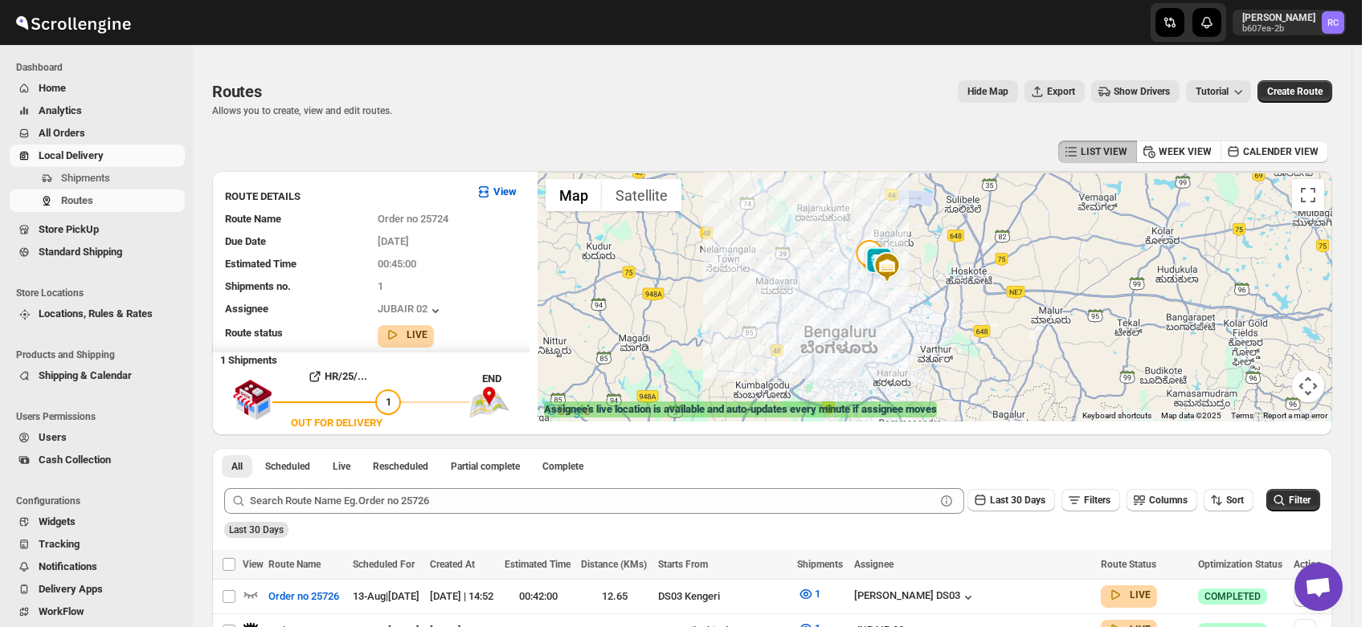
drag, startPoint x: 923, startPoint y: 251, endPoint x: 881, endPoint y: 291, distance: 58.0
click at [881, 291] on div at bounding box center [935, 296] width 795 height 251
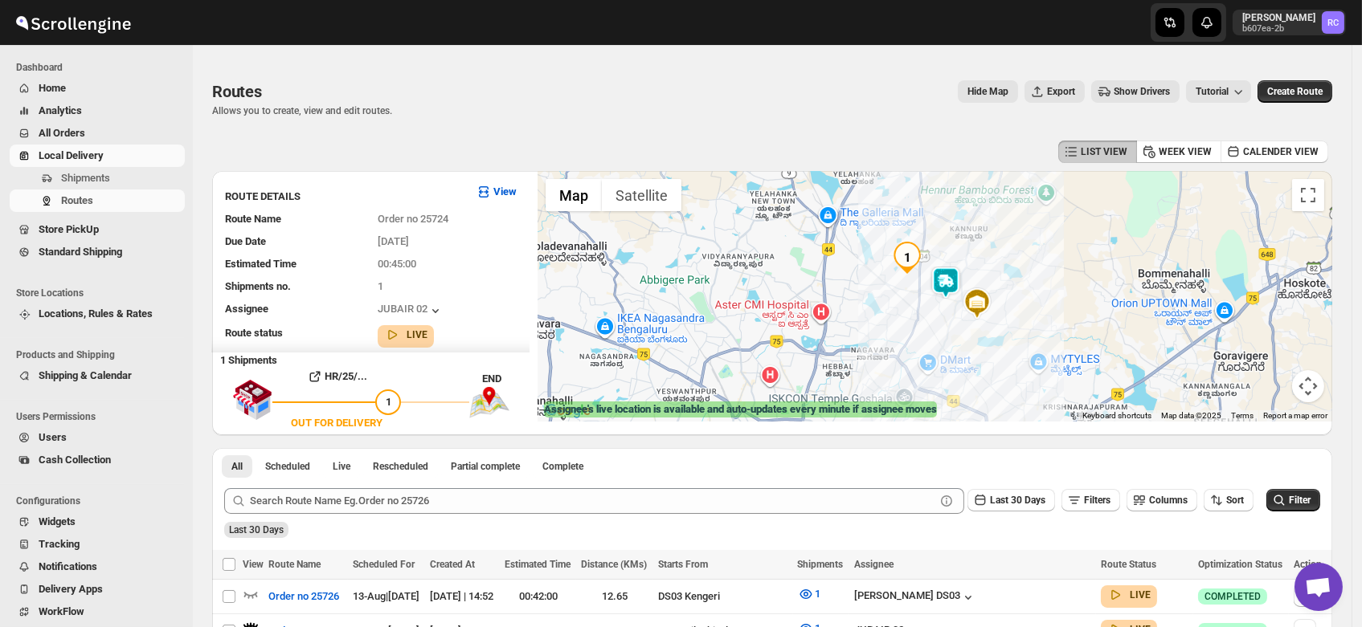
drag, startPoint x: 863, startPoint y: 244, endPoint x: 918, endPoint y: 316, distance: 90.0
click at [918, 316] on div at bounding box center [935, 296] width 795 height 251
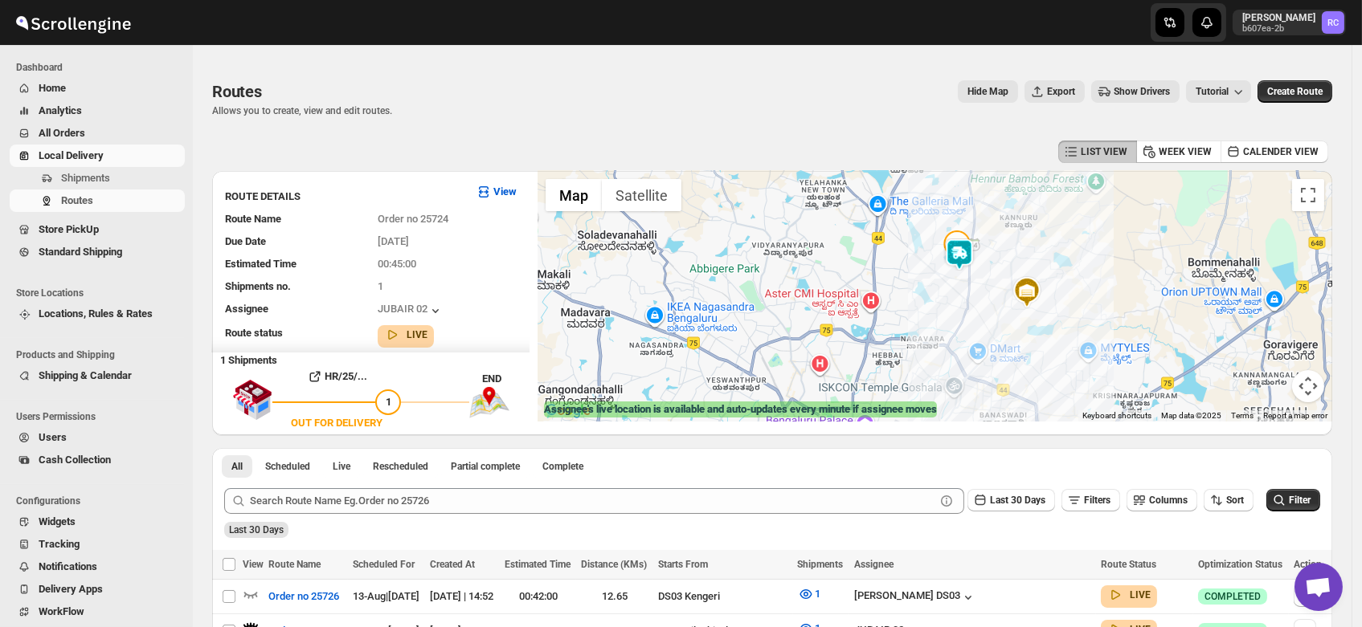
click at [964, 251] on img at bounding box center [959, 255] width 32 height 32
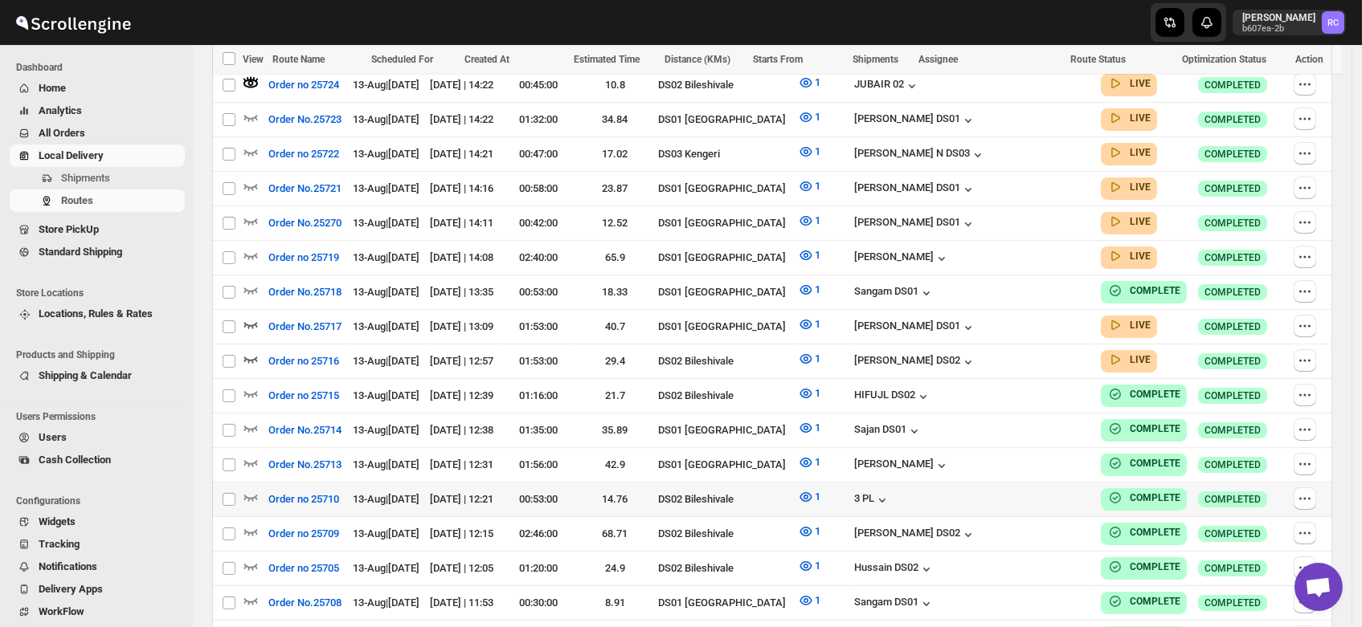
scroll to position [550, 0]
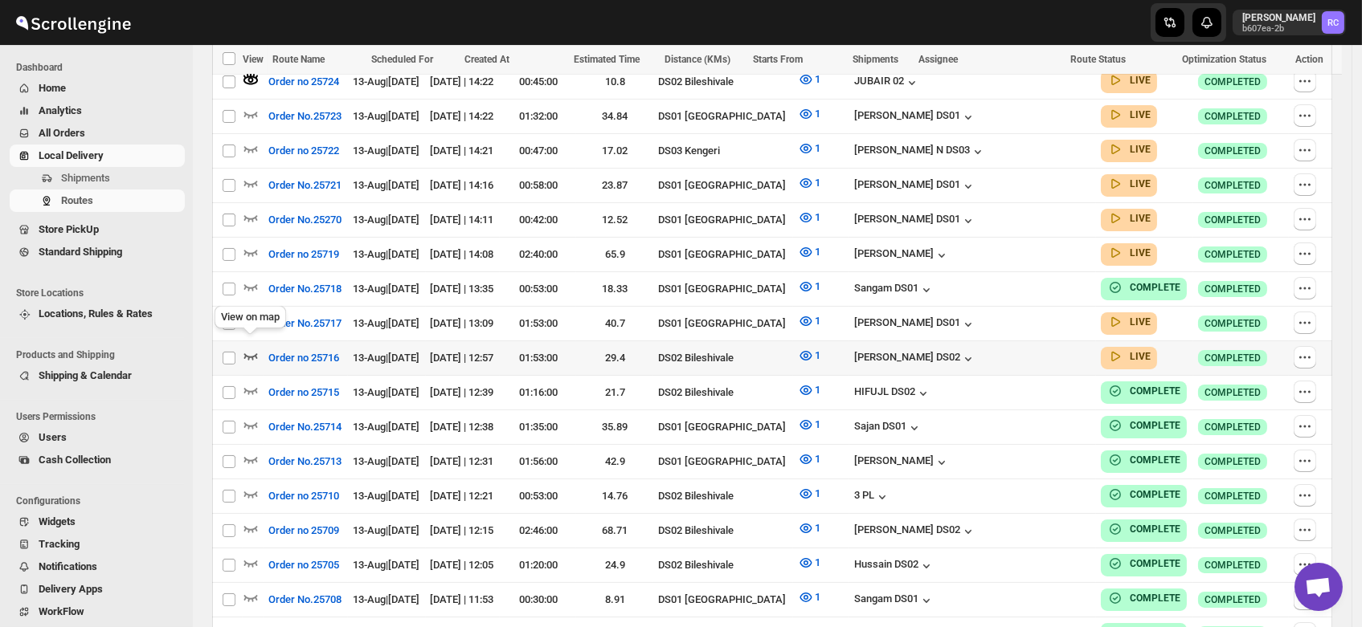
click at [251, 348] on icon "button" at bounding box center [251, 356] width 16 height 16
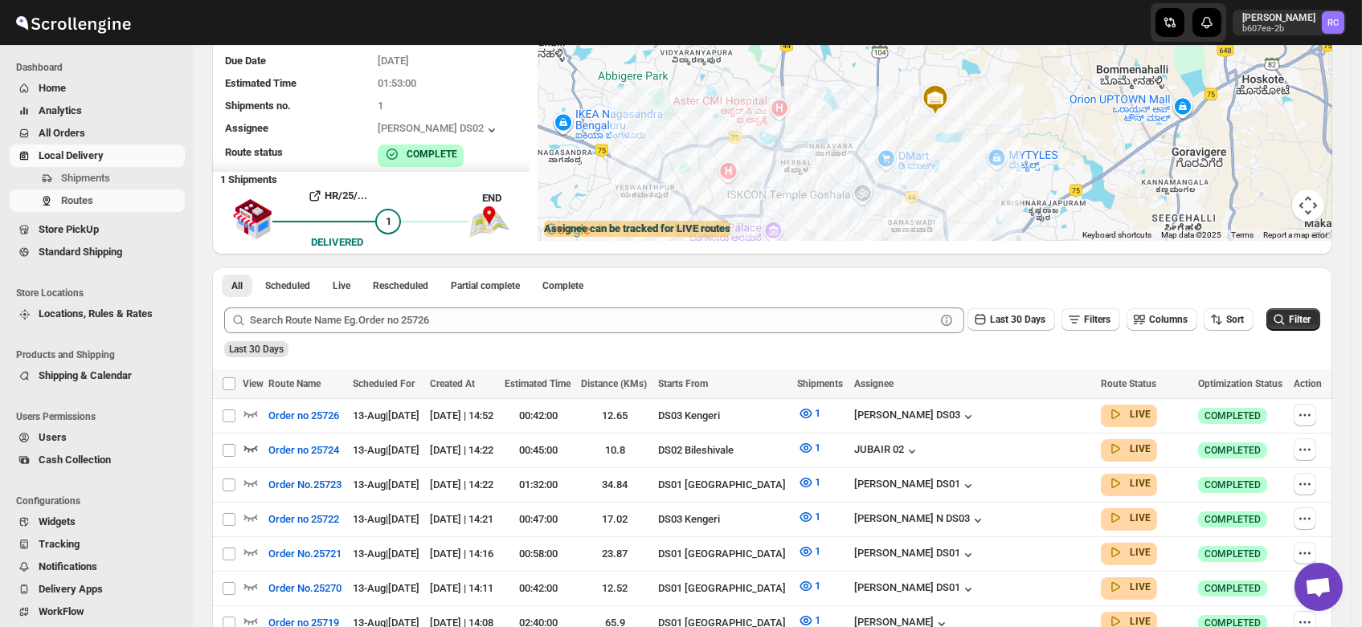
scroll to position [0, 0]
